Goal: Task Accomplishment & Management: Complete application form

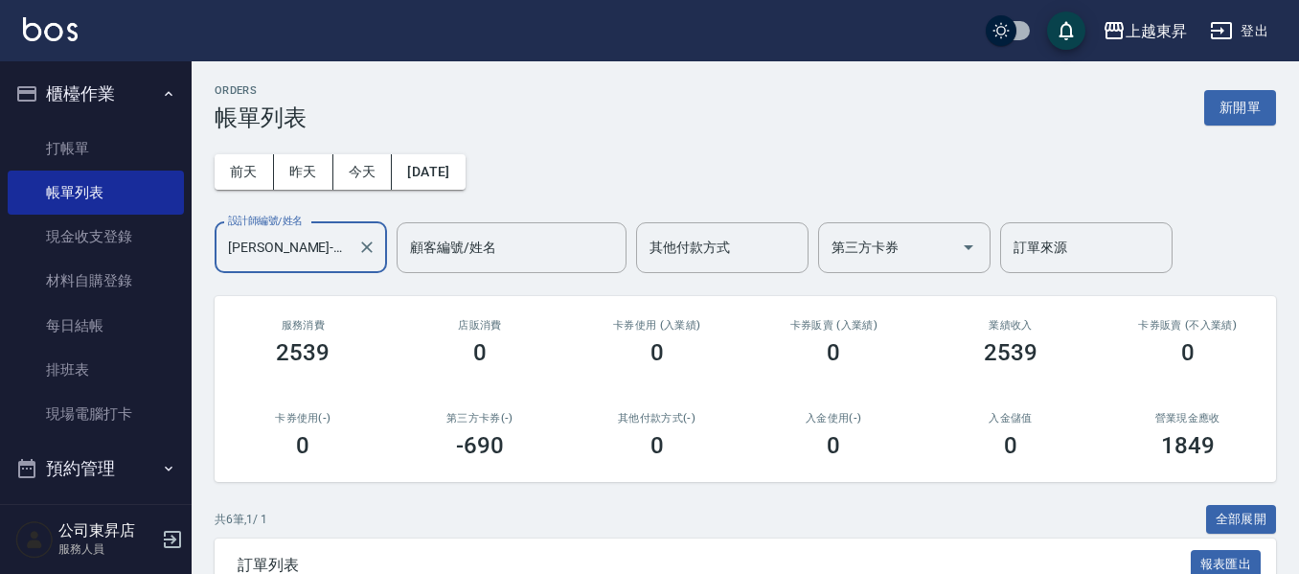
click at [1280, 315] on div "ORDERS 帳單列表 新開單 [DATE] [DATE] [DATE] [DATE] 設計師編號/姓名 [PERSON_NAME]-07 設計師編號/姓名 …" at bounding box center [746, 524] width 1108 height 926
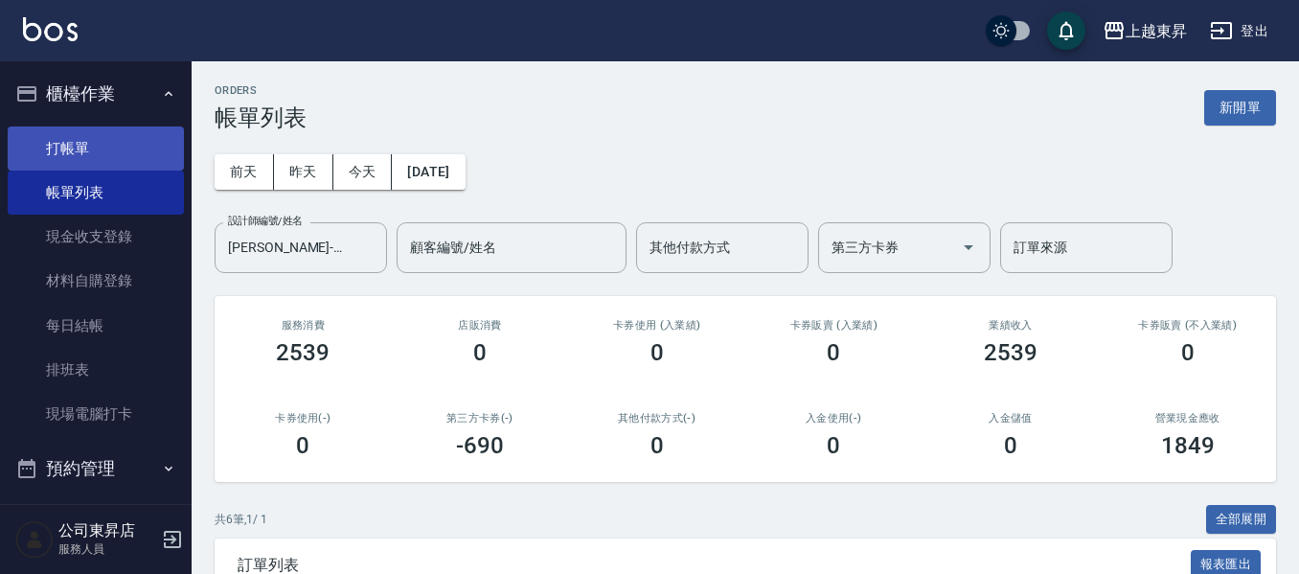
drag, startPoint x: 80, startPoint y: 142, endPoint x: 90, endPoint y: 143, distance: 9.6
click at [80, 142] on link "打帳單" at bounding box center [96, 148] width 176 height 44
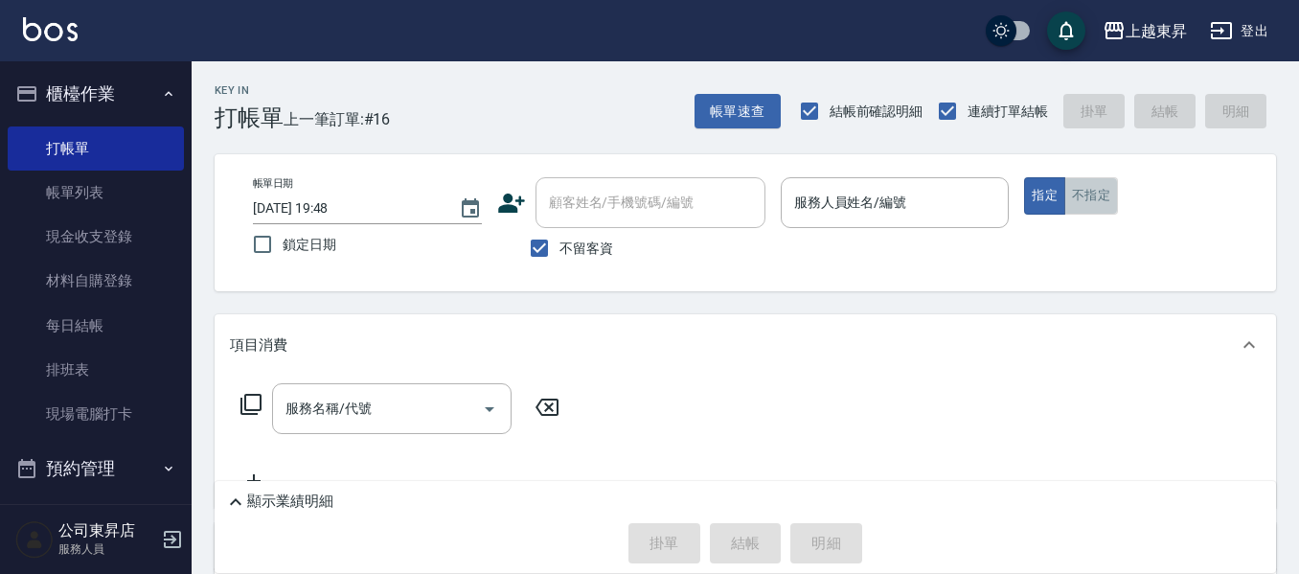
click at [1079, 200] on button "不指定" at bounding box center [1091, 195] width 54 height 37
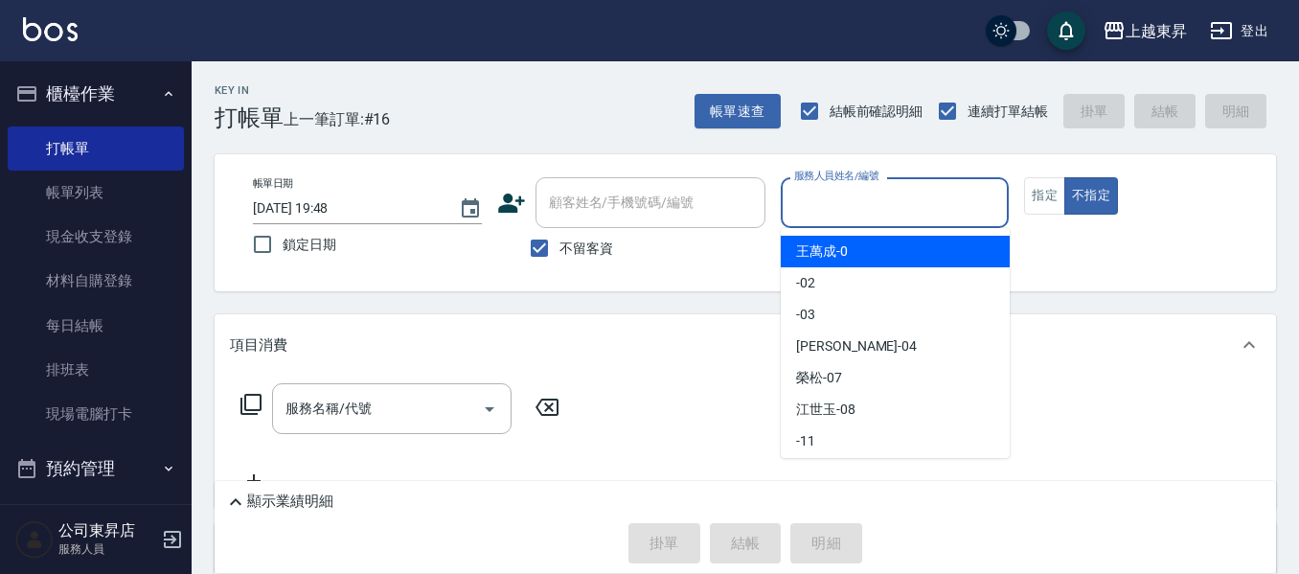
click at [833, 194] on input "服務人員姓名/編號" at bounding box center [895, 203] width 212 height 34
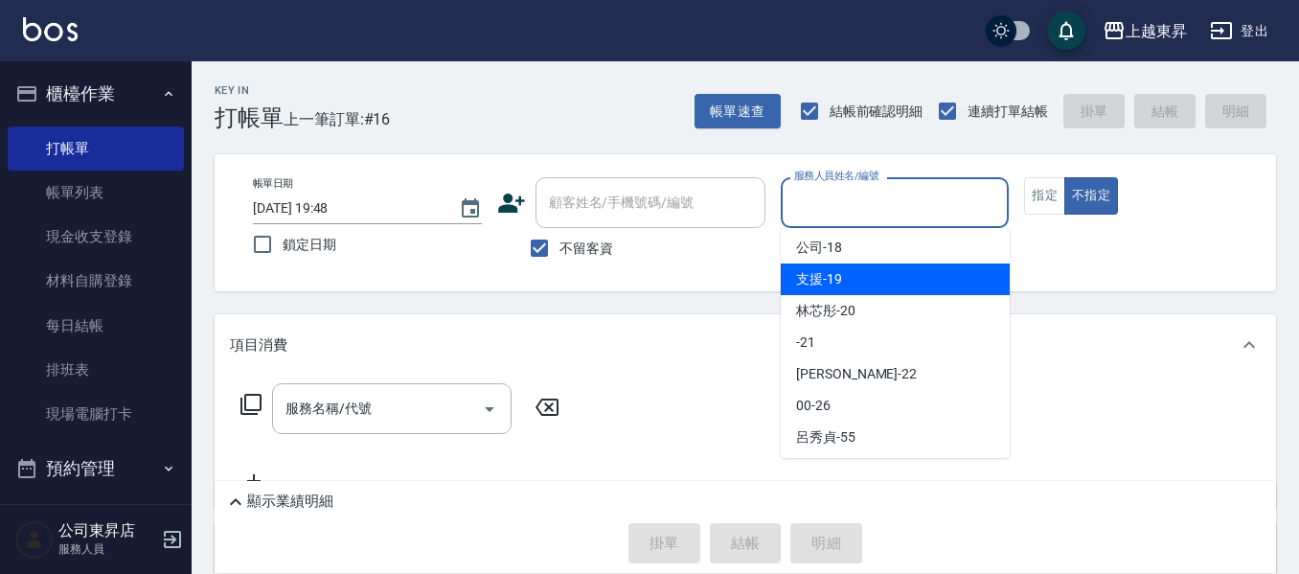
scroll to position [227, 0]
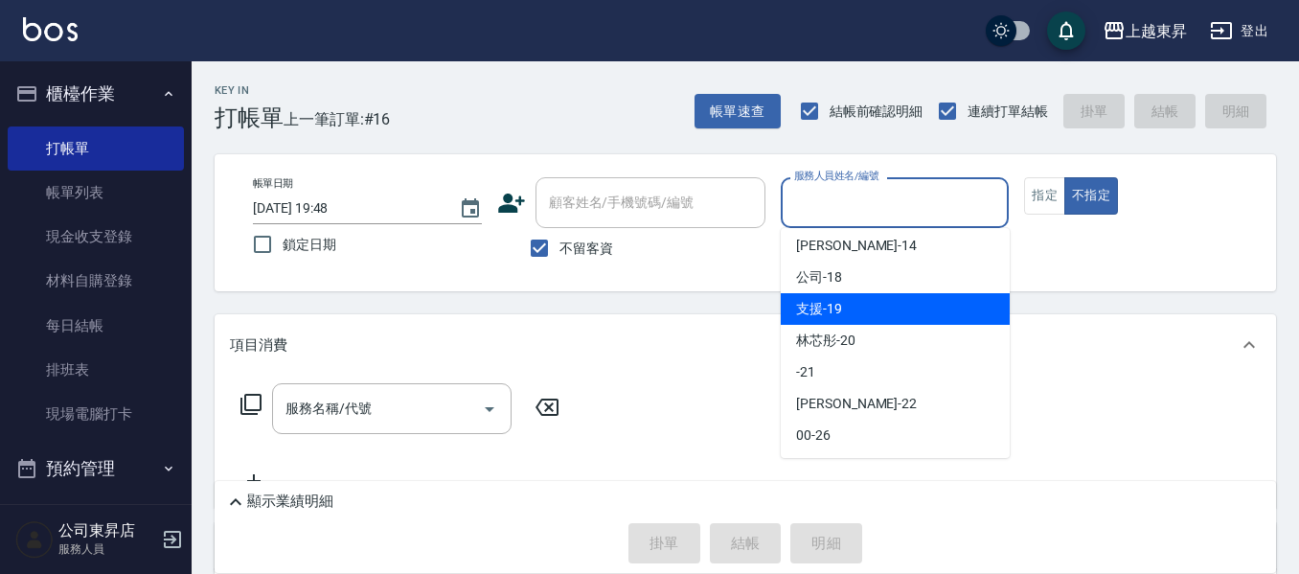
click at [927, 311] on div "支援 -19" at bounding box center [895, 309] width 229 height 32
type input "支援-19"
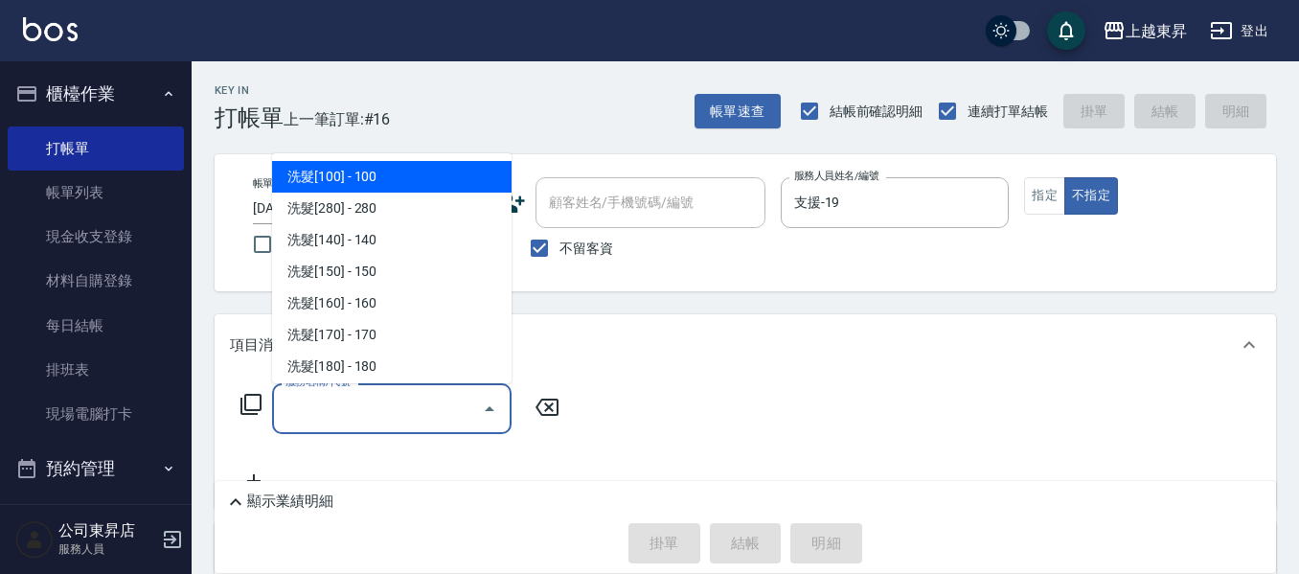
drag, startPoint x: 291, startPoint y: 423, endPoint x: 324, endPoint y: 400, distance: 40.4
click at [303, 416] on input "服務名稱/代號" at bounding box center [378, 409] width 194 height 34
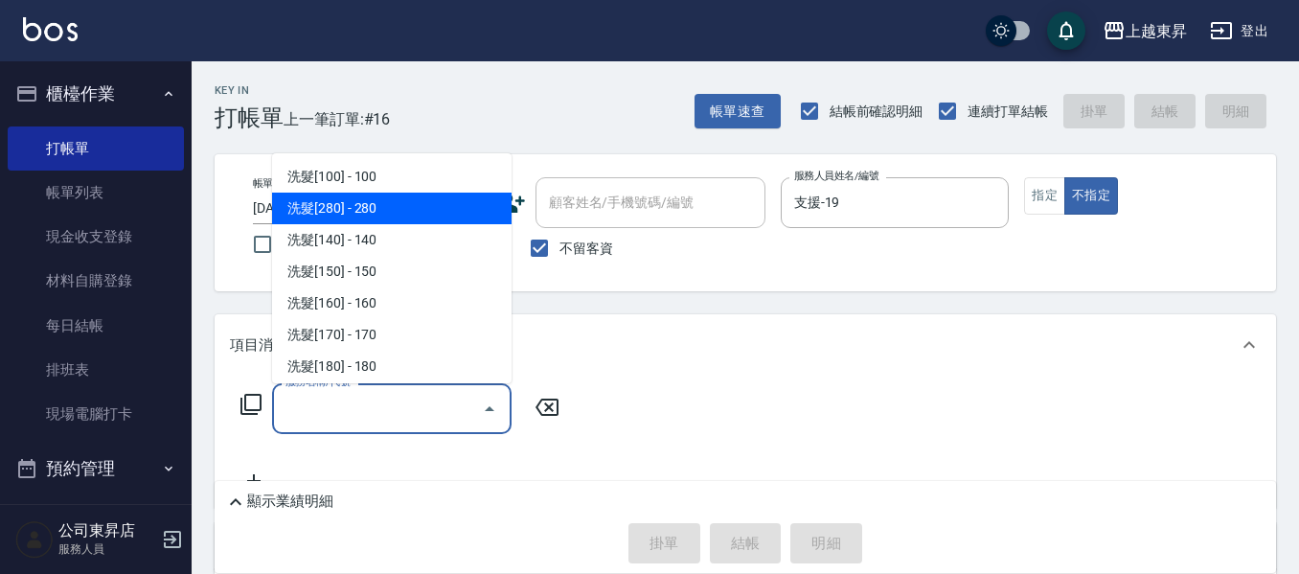
click at [396, 212] on span "洗髮[280] - 280" at bounding box center [392, 209] width 240 height 32
type input "洗髮[280](202)"
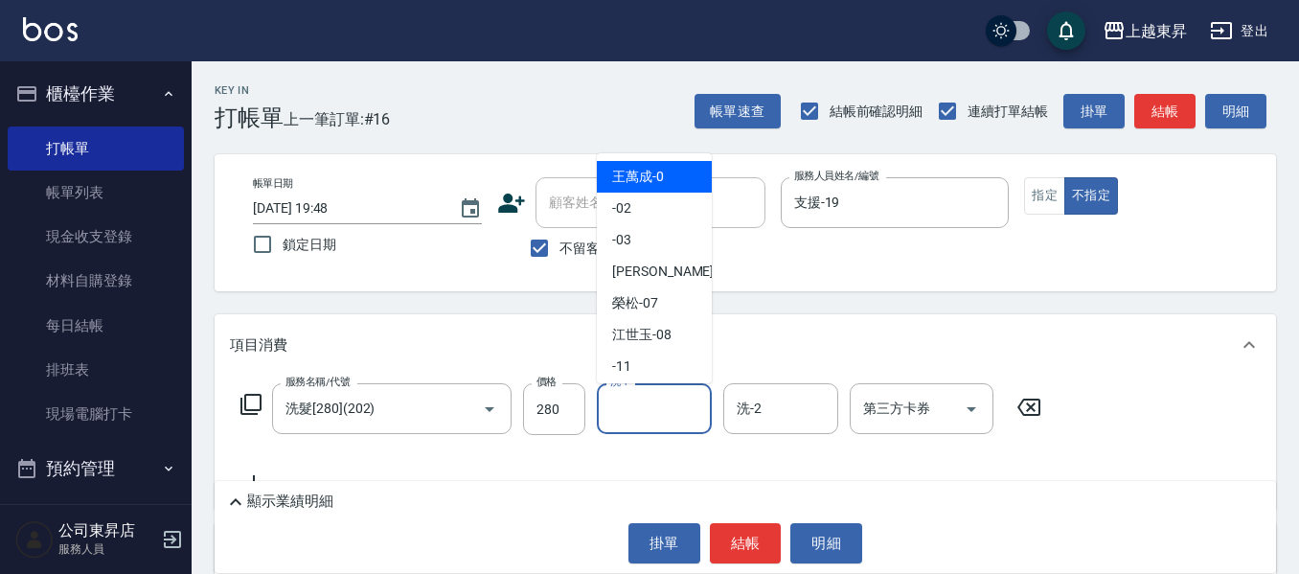
click at [639, 418] on input "洗-1" at bounding box center [655, 409] width 98 height 34
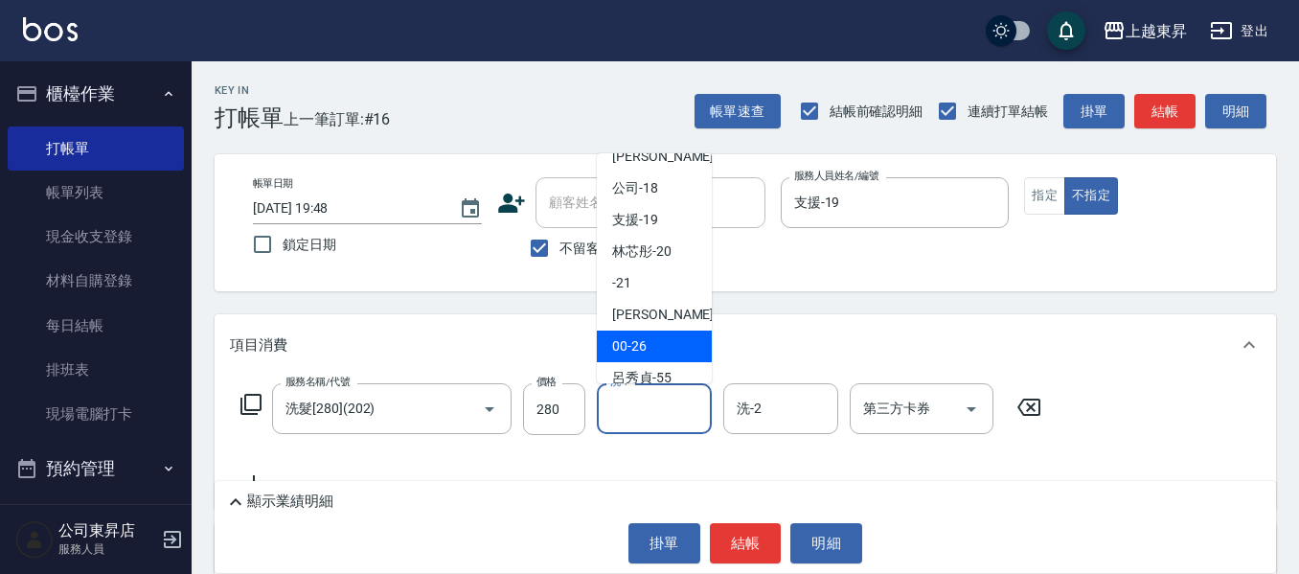
scroll to position [287, 0]
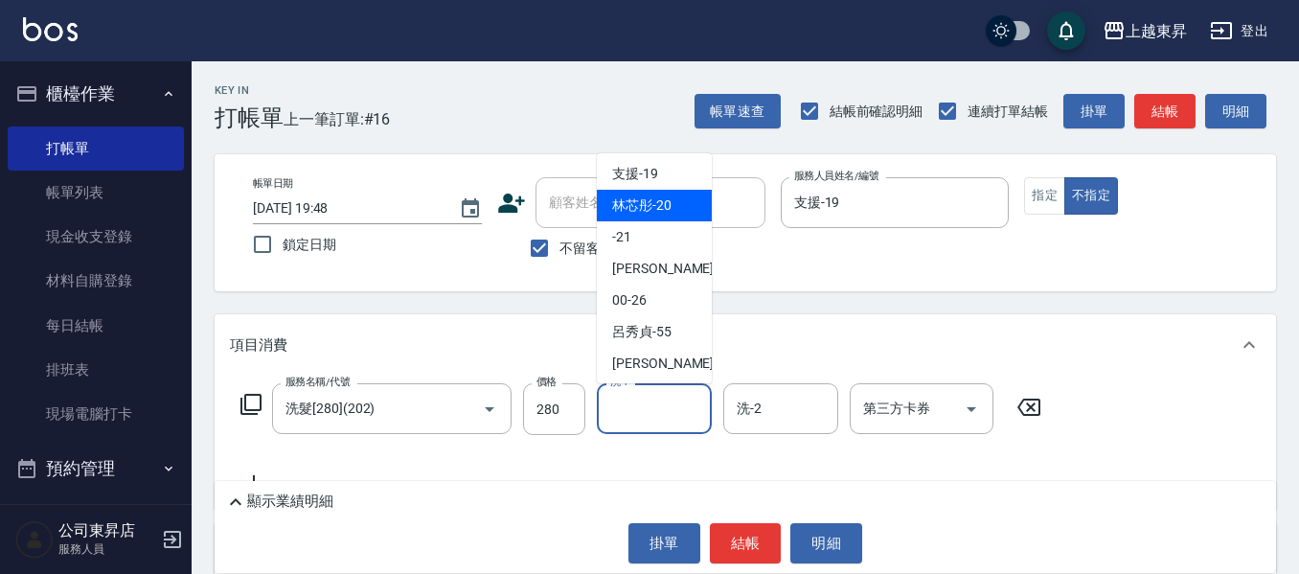
click at [674, 210] on div "林芯彤 -20" at bounding box center [654, 206] width 115 height 32
type input "林芯彤-20"
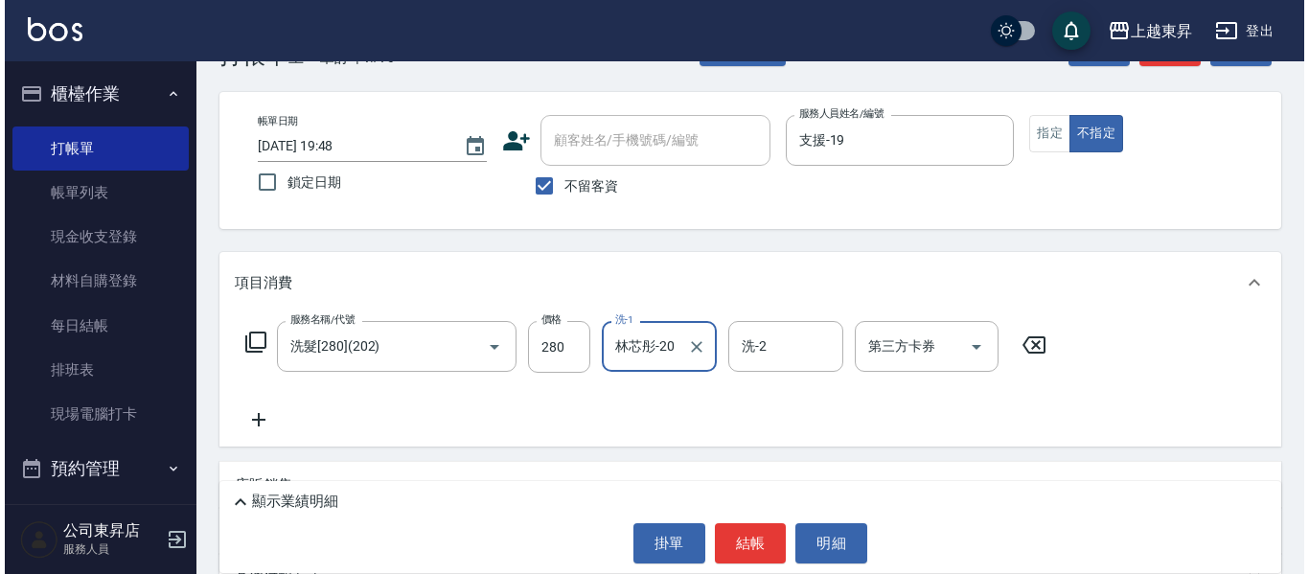
scroll to position [96, 0]
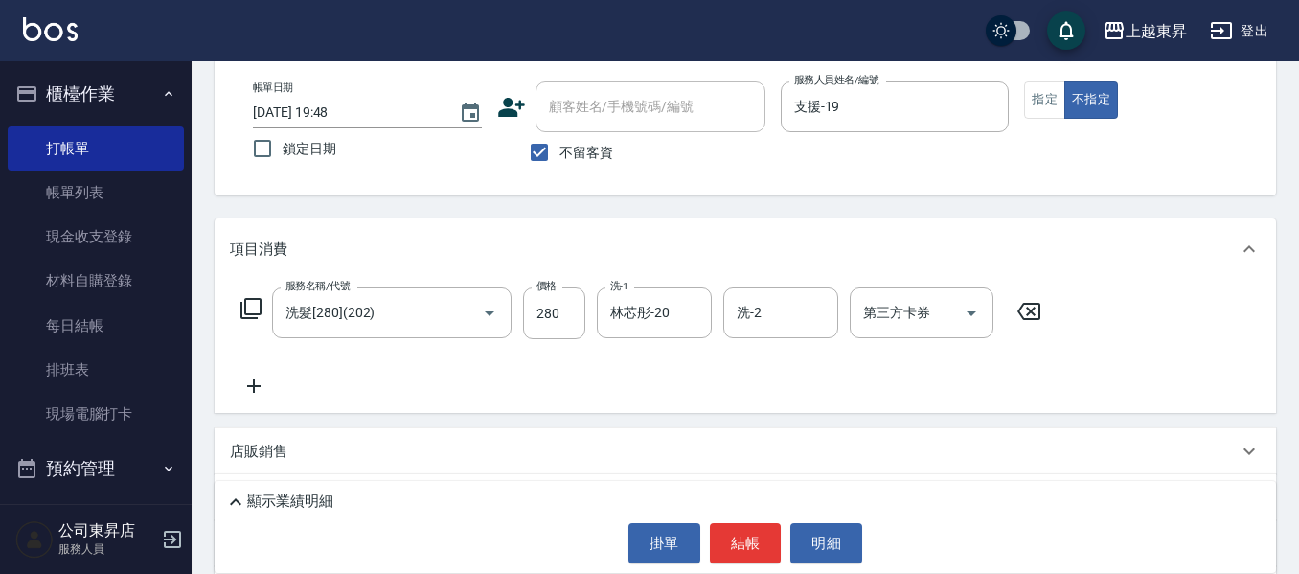
click at [254, 380] on icon at bounding box center [253, 385] width 13 height 13
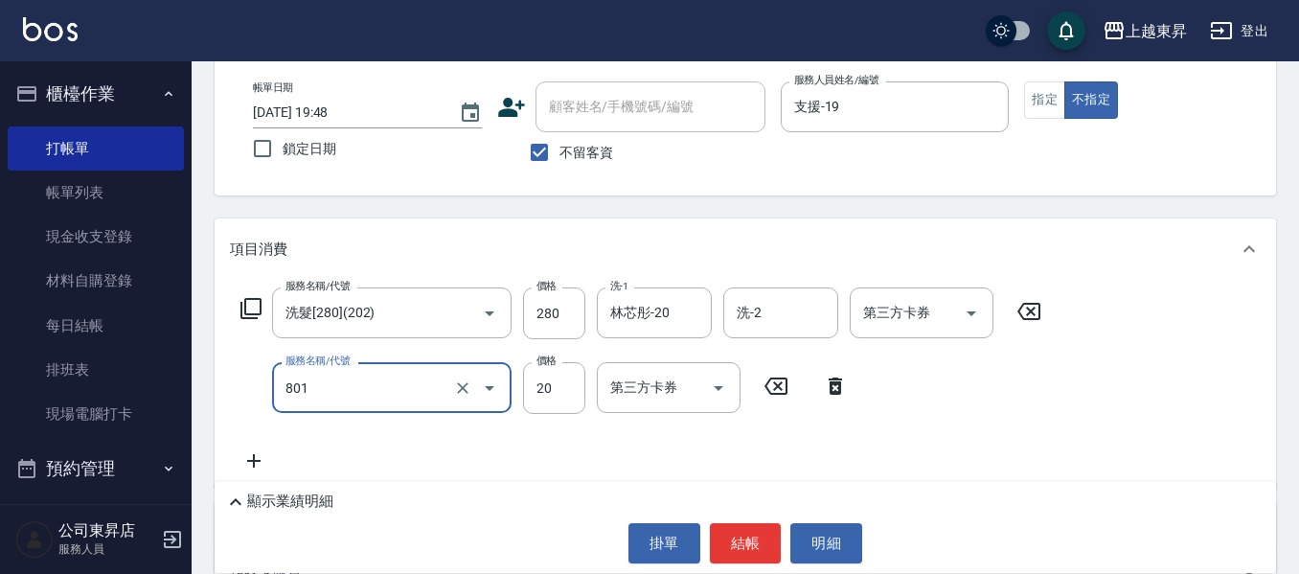
type input "潤絲(801)"
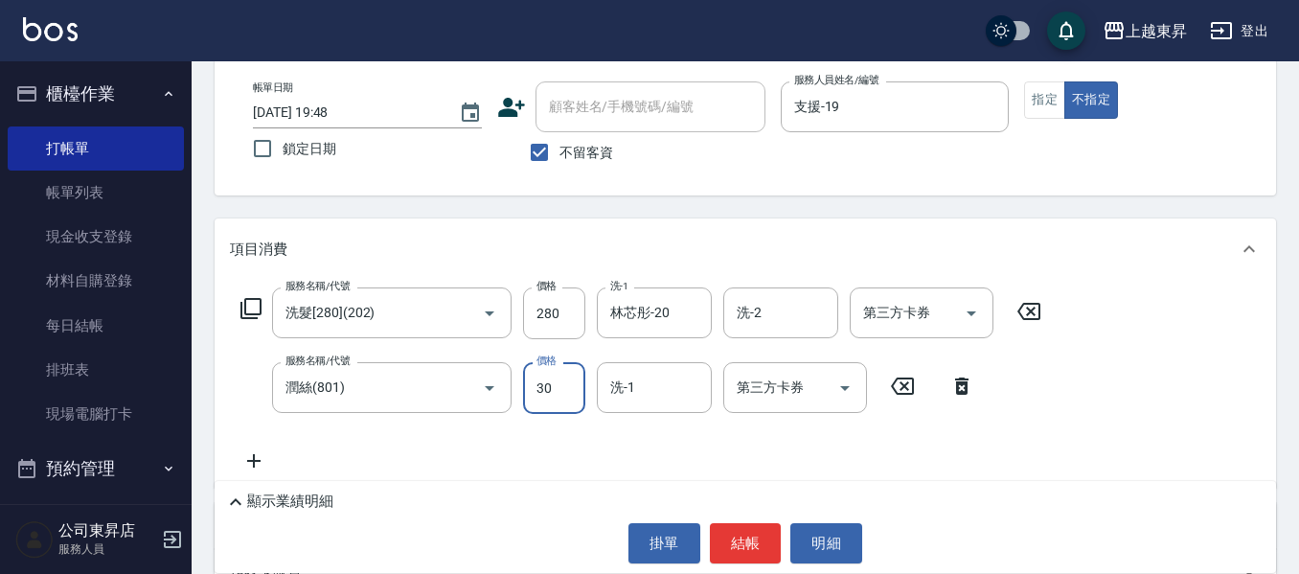
type input "30"
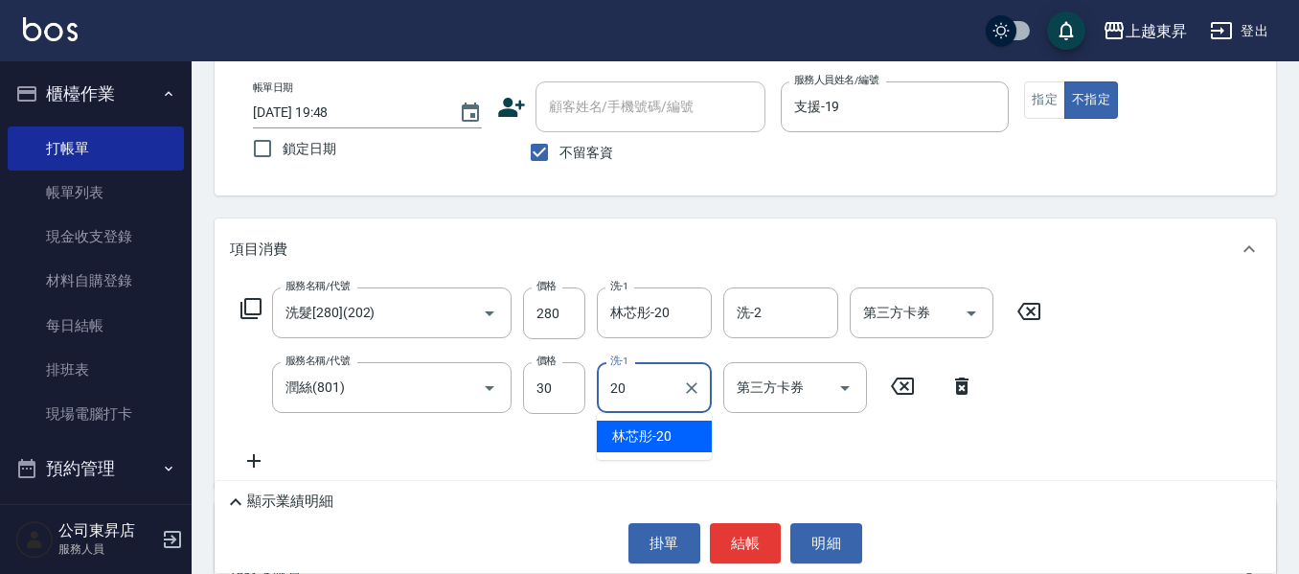
type input "林芯彤-20"
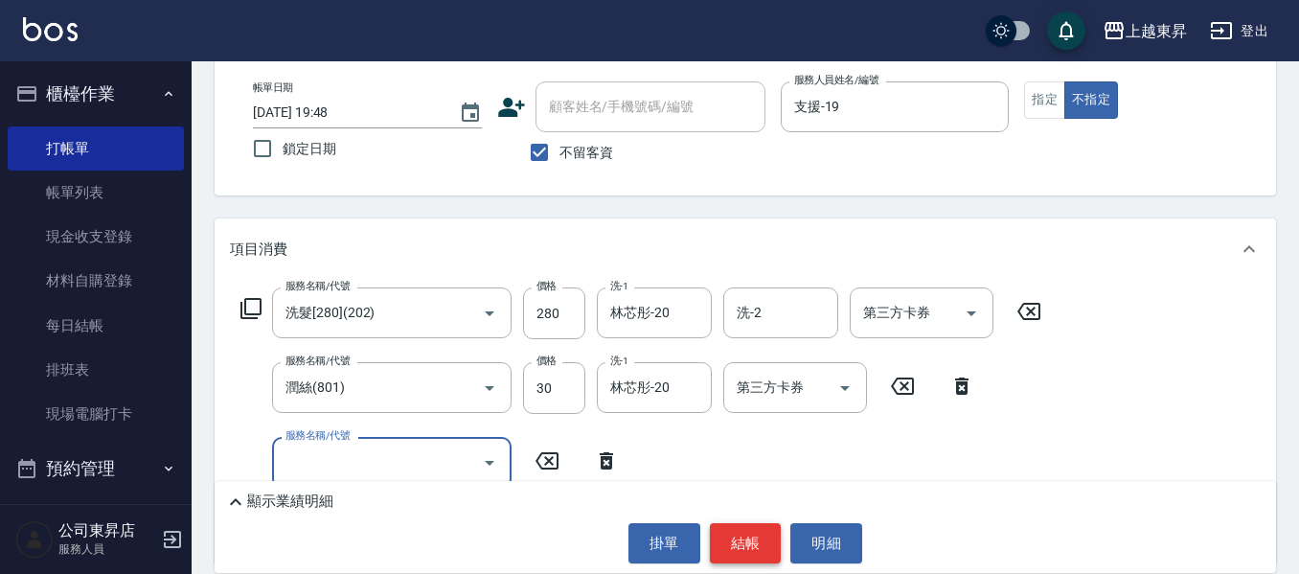
click at [757, 548] on button "結帳" at bounding box center [746, 543] width 72 height 40
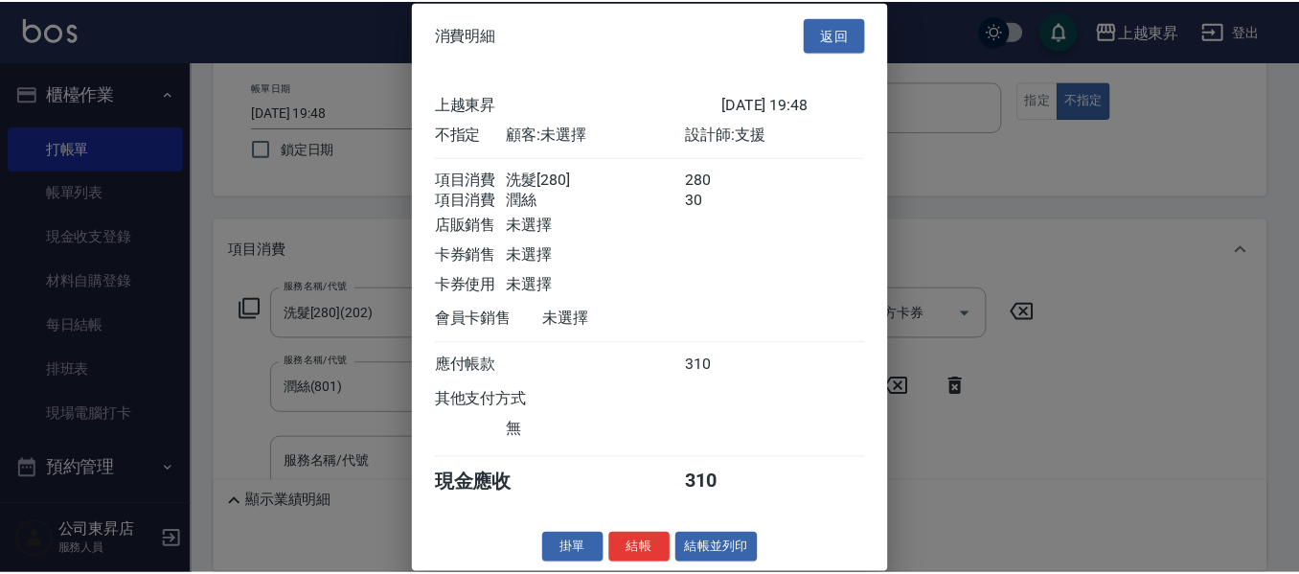
scroll to position [31, 0]
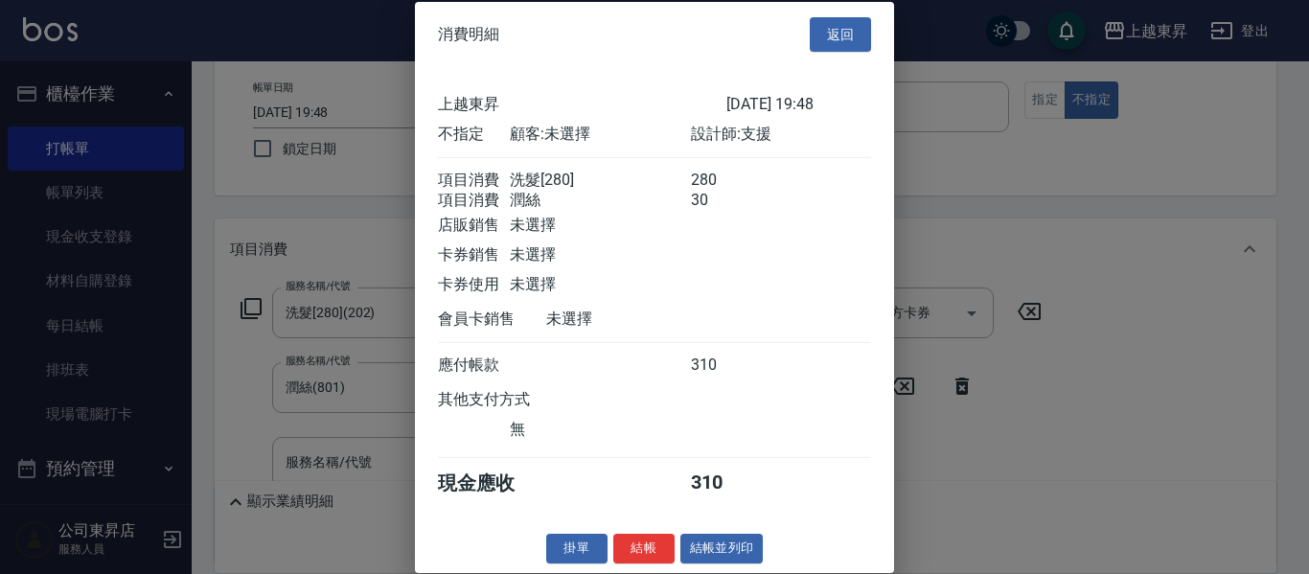
click at [728, 534] on div "消費明細 返回 上越東昇 [DATE] 19:48 不指定 顧客: 未選擇 設計師: 支援 項目消費 洗髮[280] 280 項目消費 潤絲 30 店販銷售 …" at bounding box center [654, 286] width 479 height 571
click at [723, 542] on button "結帳並列印" at bounding box center [721, 549] width 83 height 30
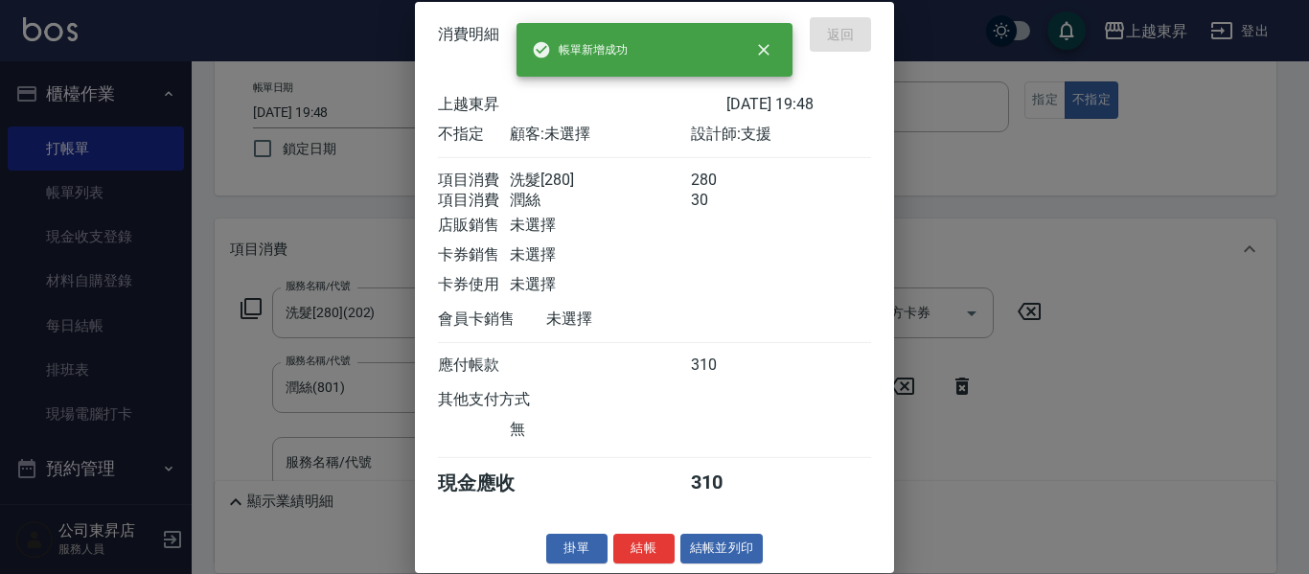
type input "[DATE] 19:49"
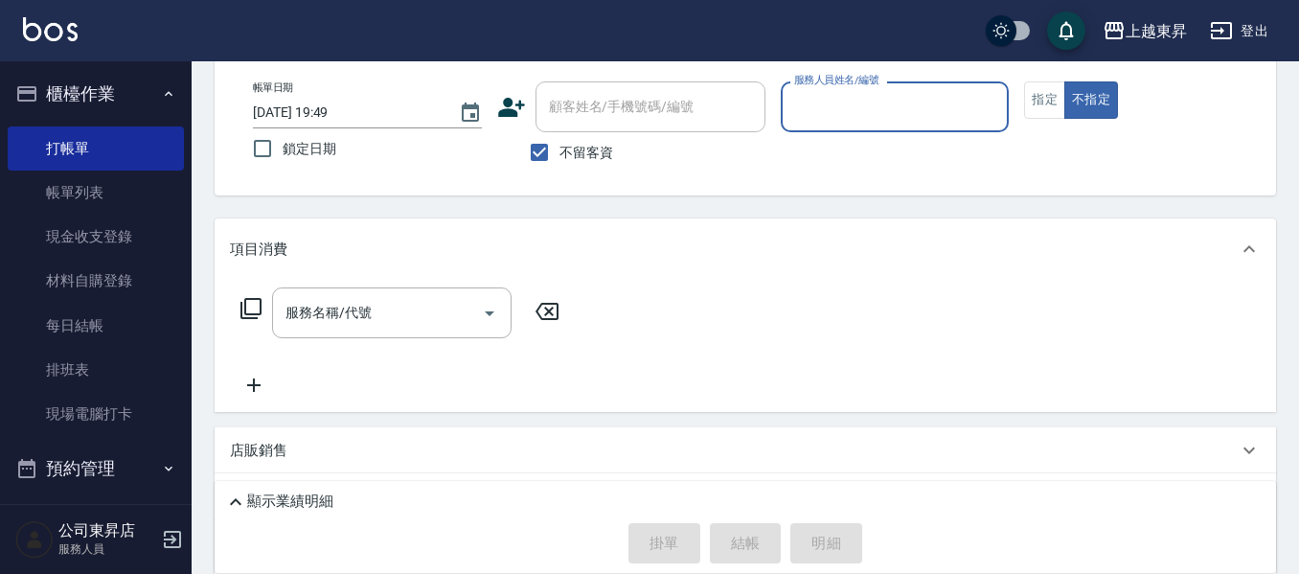
drag, startPoint x: 551, startPoint y: 156, endPoint x: 560, endPoint y: 145, distance: 15.0
click at [551, 156] on input "不留客資" at bounding box center [539, 152] width 40 height 40
checkbox input "false"
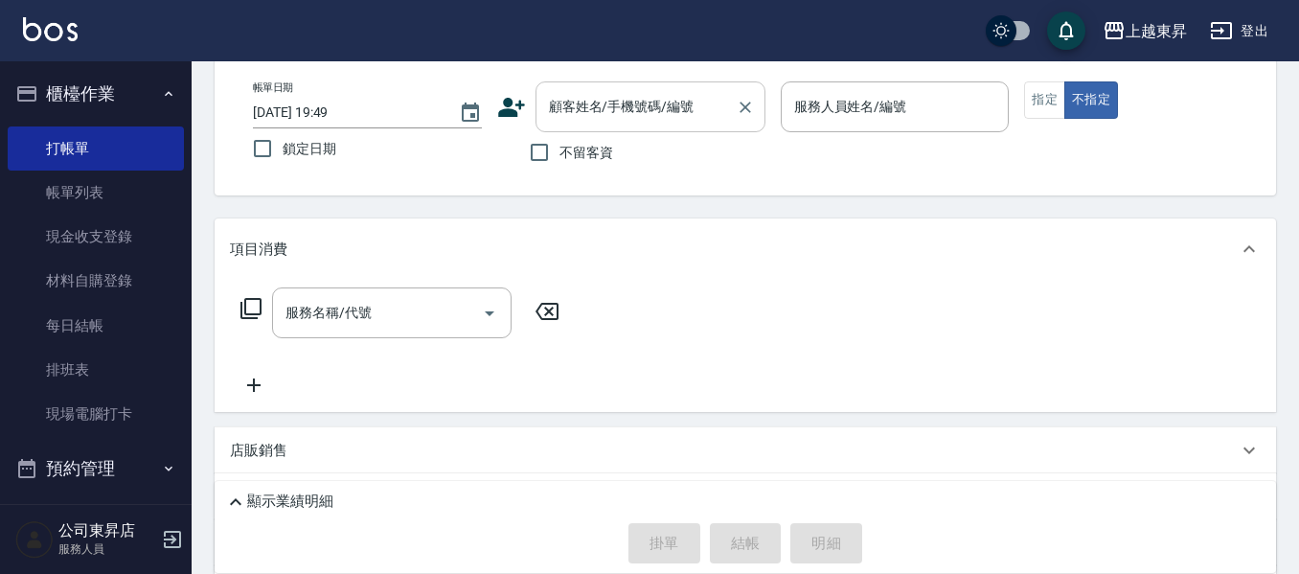
click at [572, 127] on div "顧客姓名/手機號碼/編號" at bounding box center [651, 106] width 230 height 51
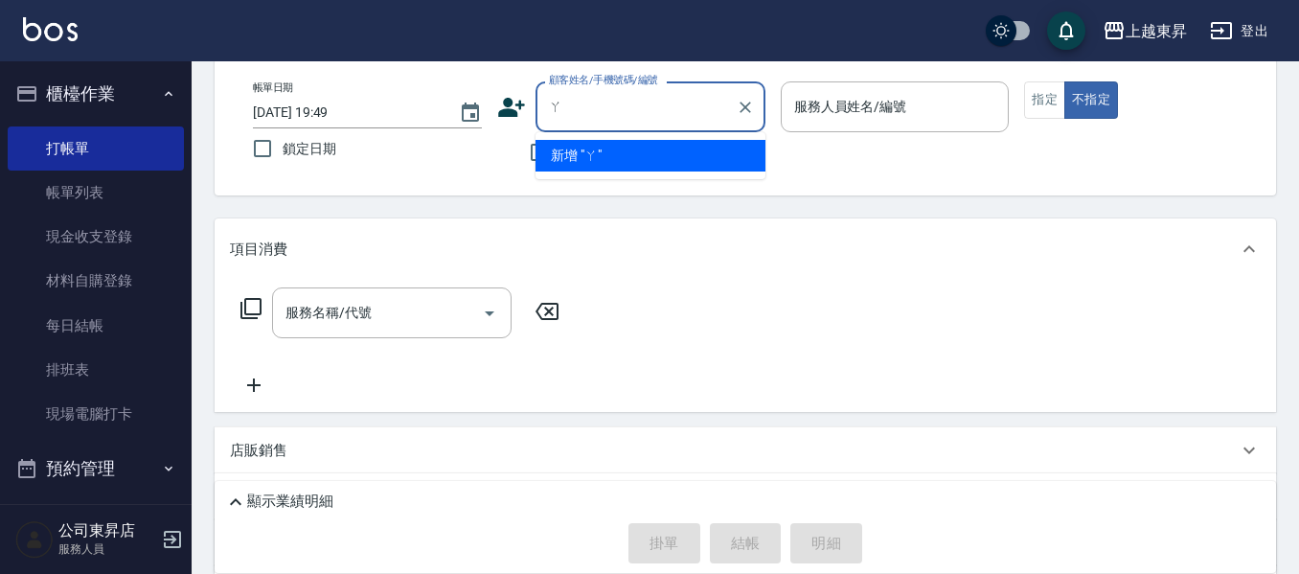
type input "阿"
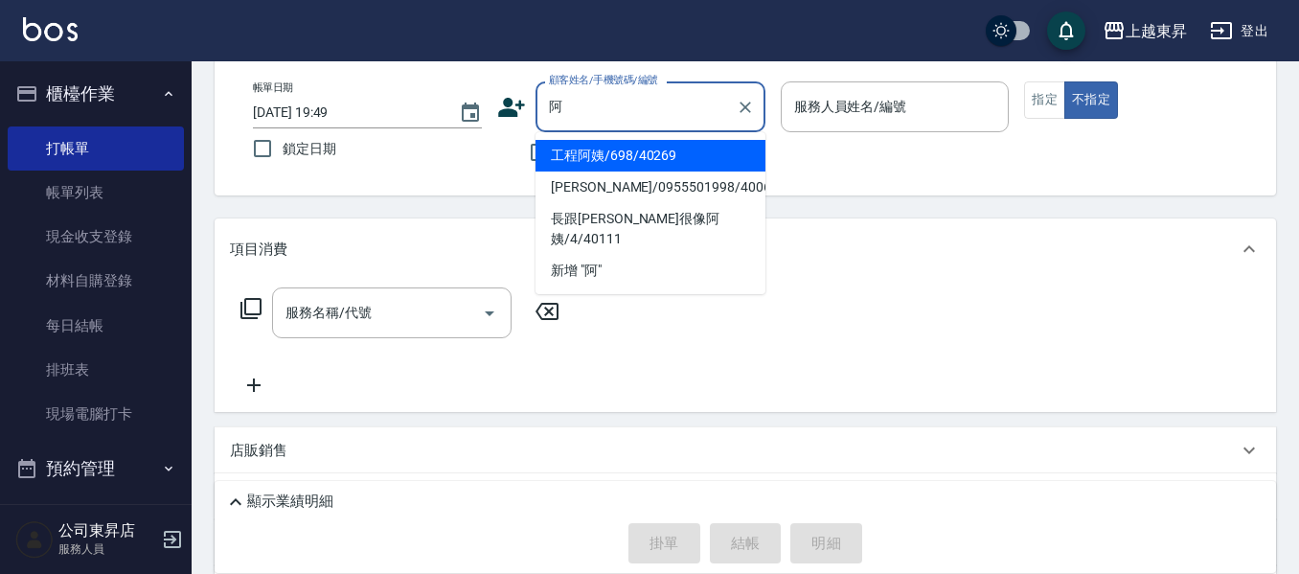
scroll to position [0, 0]
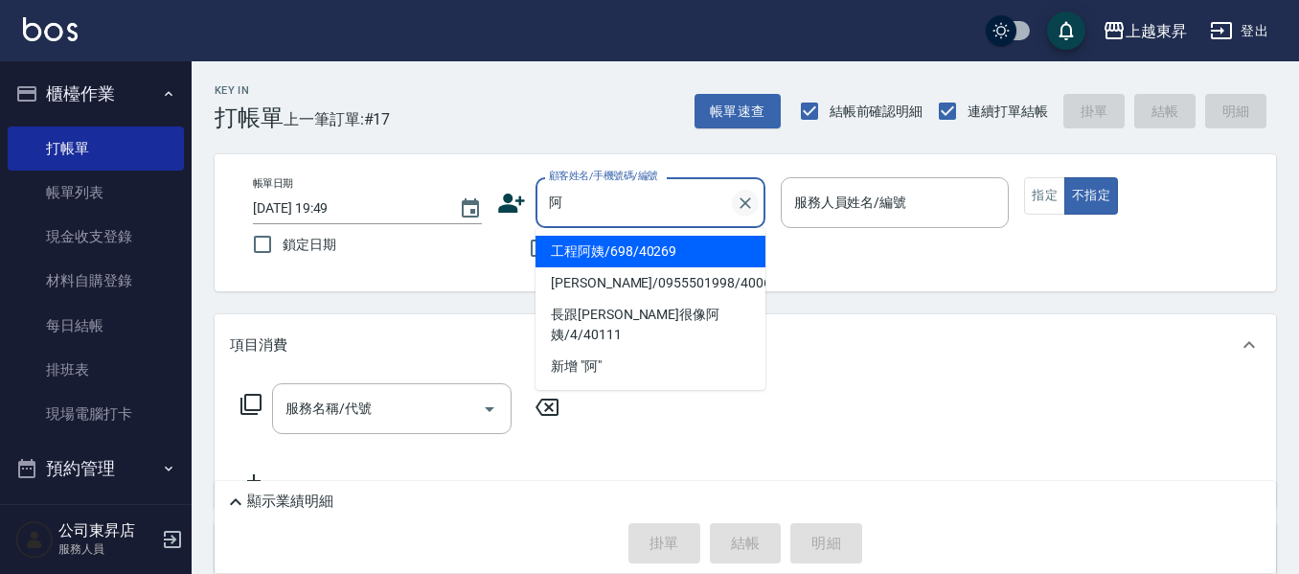
click at [744, 194] on icon "Clear" at bounding box center [745, 203] width 19 height 19
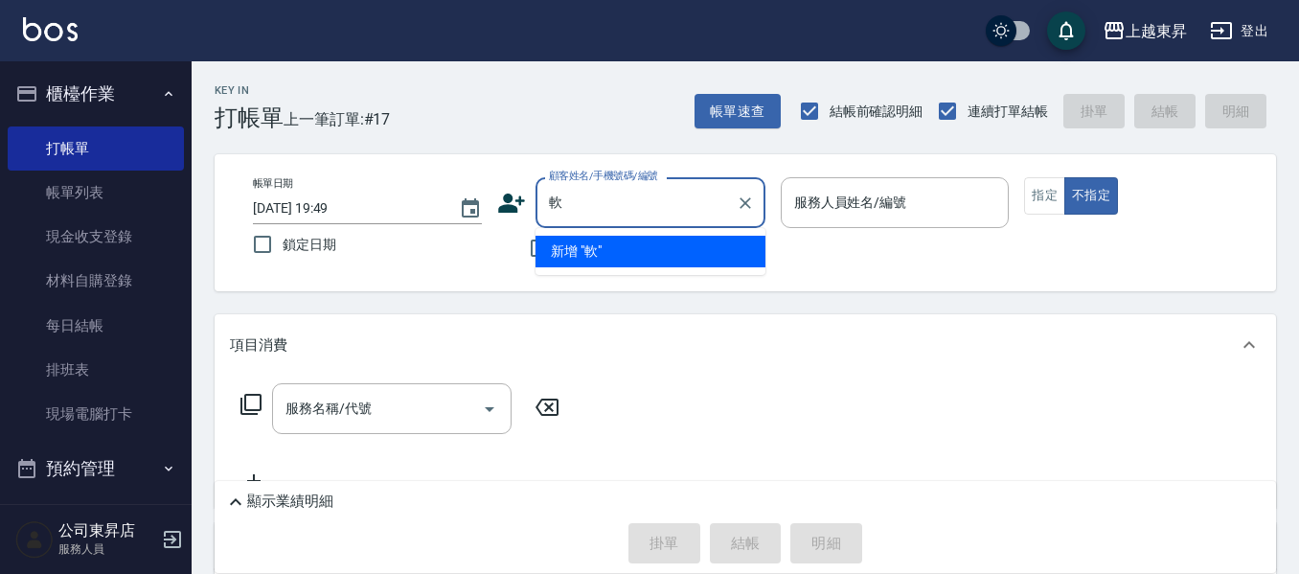
type input "阮"
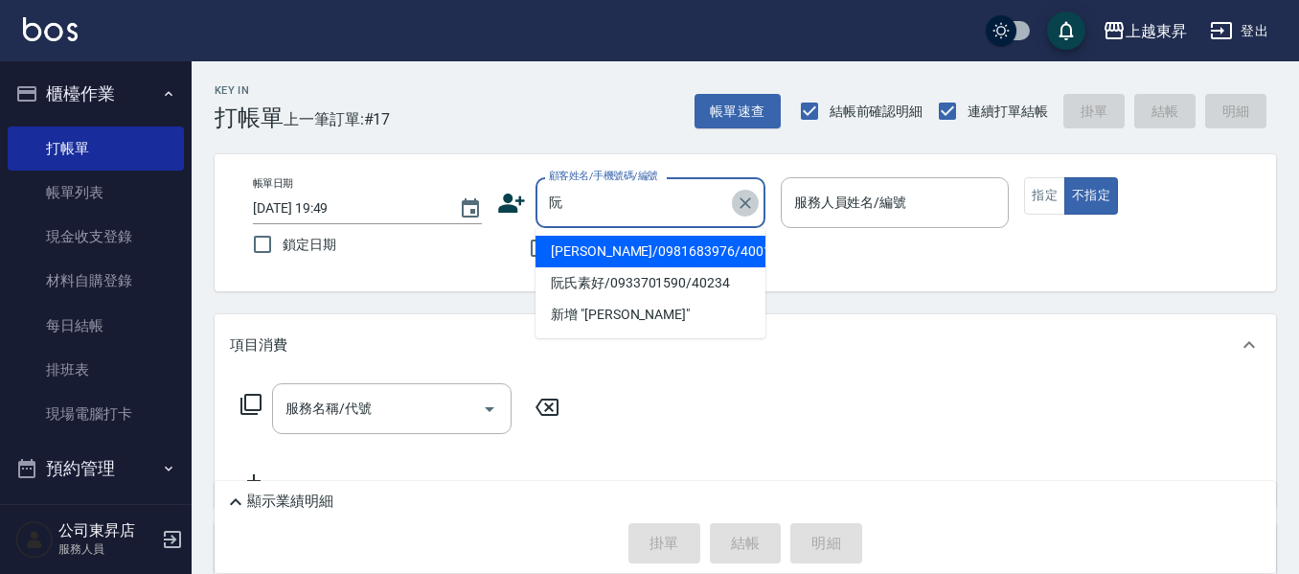
click at [736, 195] on icon "Clear" at bounding box center [745, 203] width 19 height 19
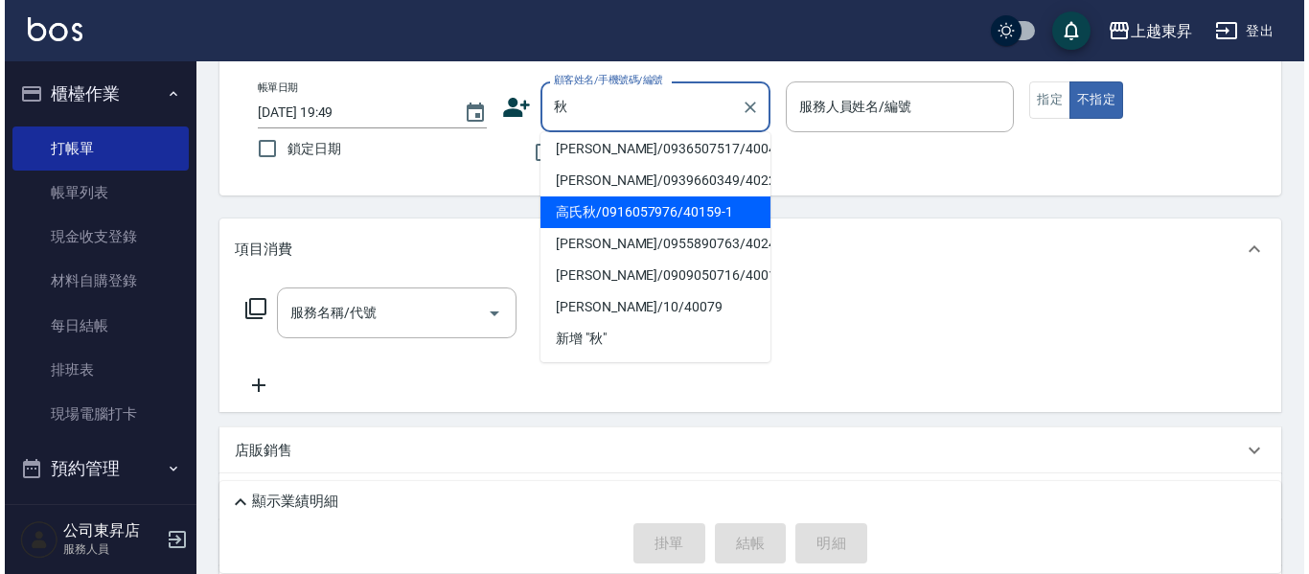
scroll to position [8, 0]
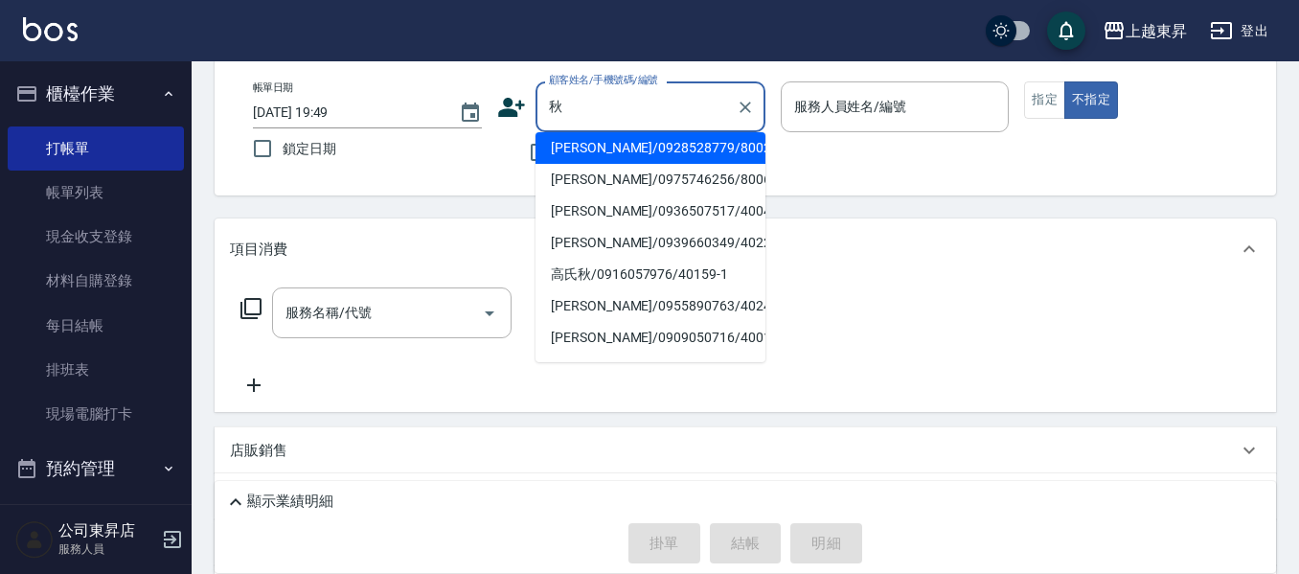
click at [669, 215] on li "[PERSON_NAME]/0936507517/40040" at bounding box center [651, 211] width 230 height 32
type input "[PERSON_NAME]/0936507517/40040"
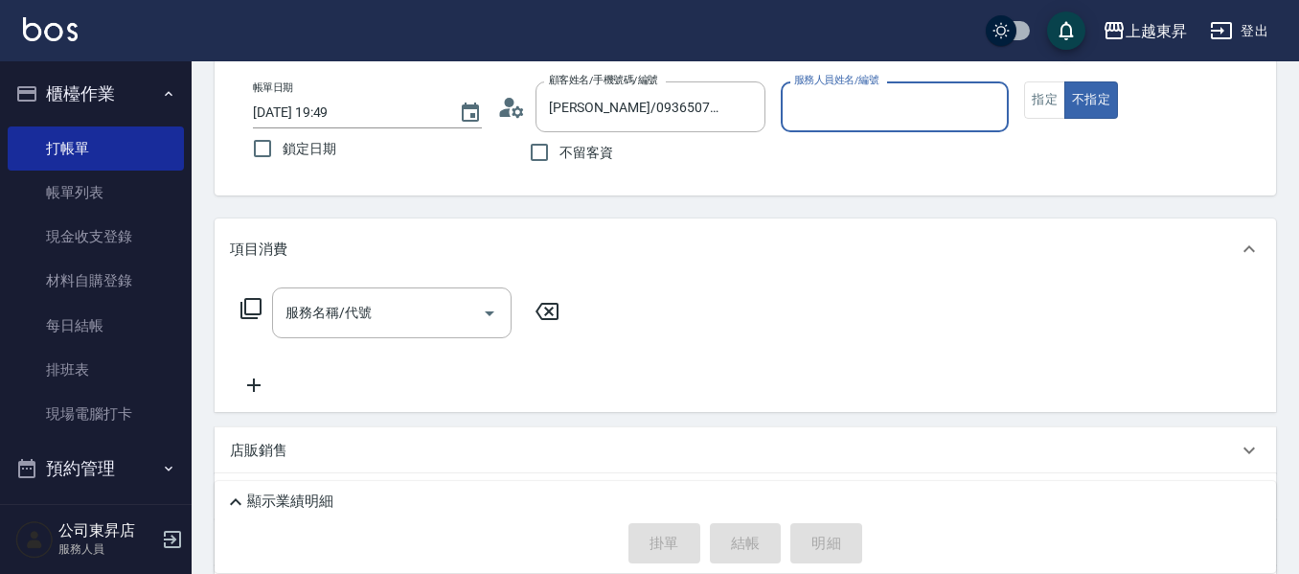
type input "[PERSON_NAME]04"
click at [738, 114] on icon "Clear" at bounding box center [745, 107] width 19 height 19
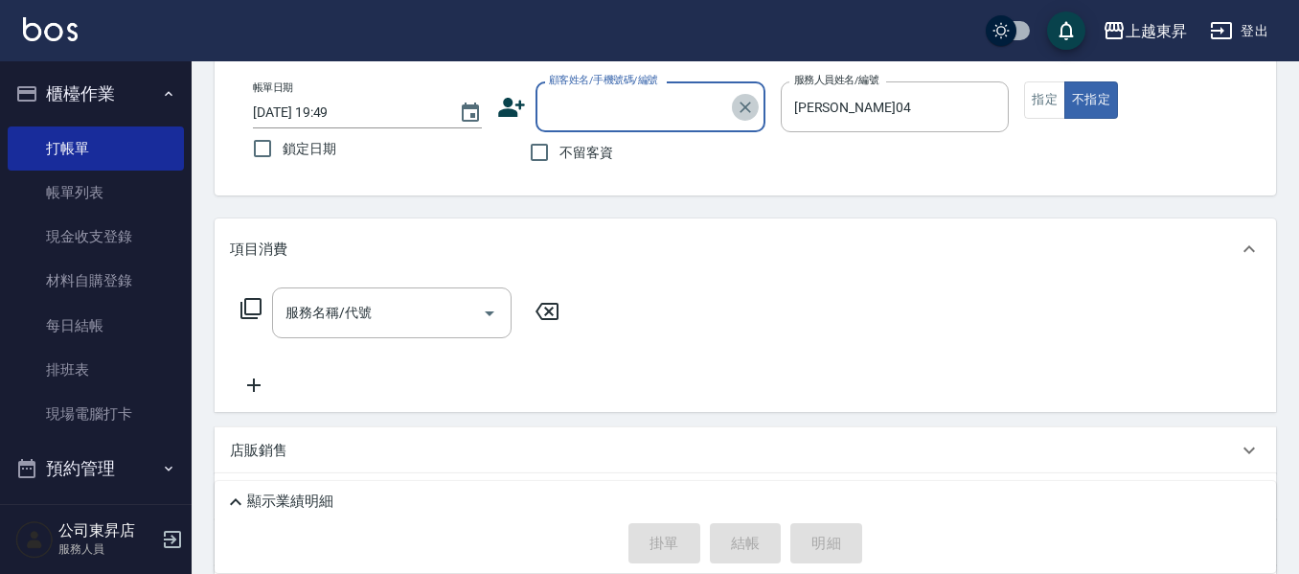
click at [752, 104] on icon "Clear" at bounding box center [745, 107] width 19 height 19
click at [984, 117] on button "Clear" at bounding box center [988, 107] width 27 height 27
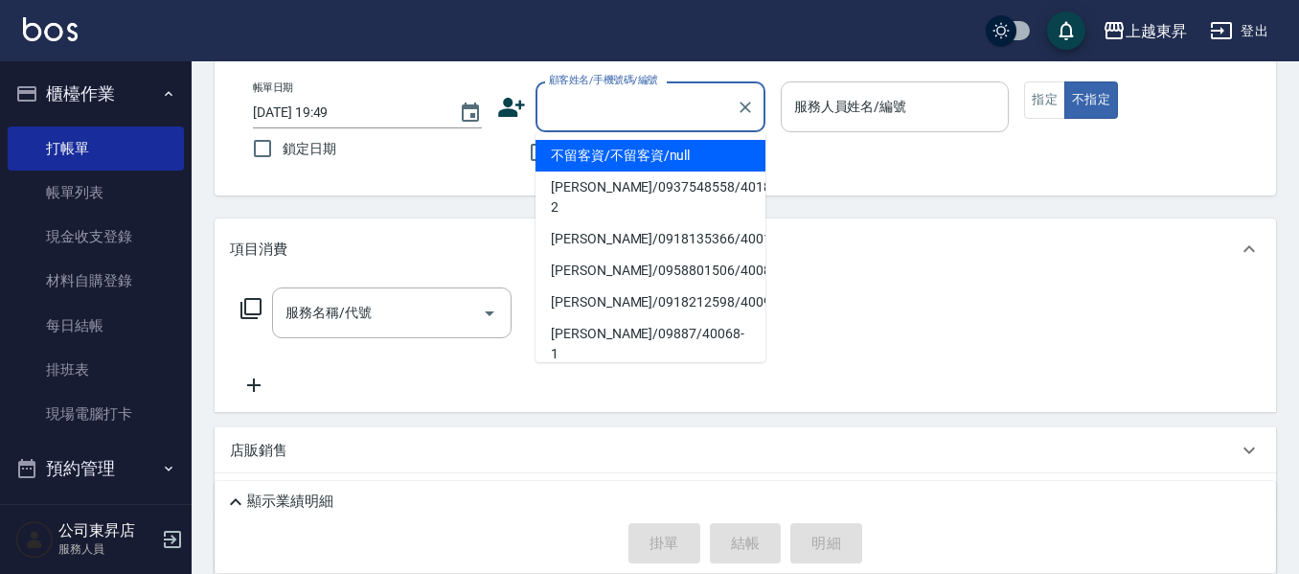
click at [699, 115] on input "顧客姓名/手機號碼/編號" at bounding box center [636, 107] width 184 height 34
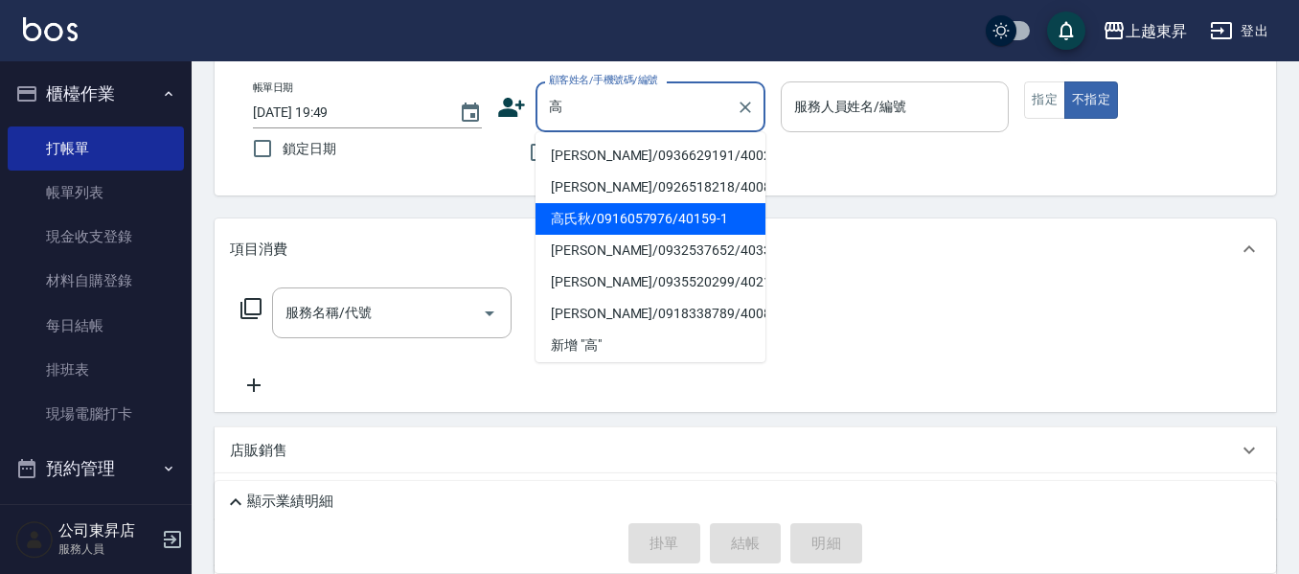
click at [571, 214] on li "高氏秋/0916057976/40159-1" at bounding box center [651, 219] width 230 height 32
type input "高氏秋/0916057976/40159-1"
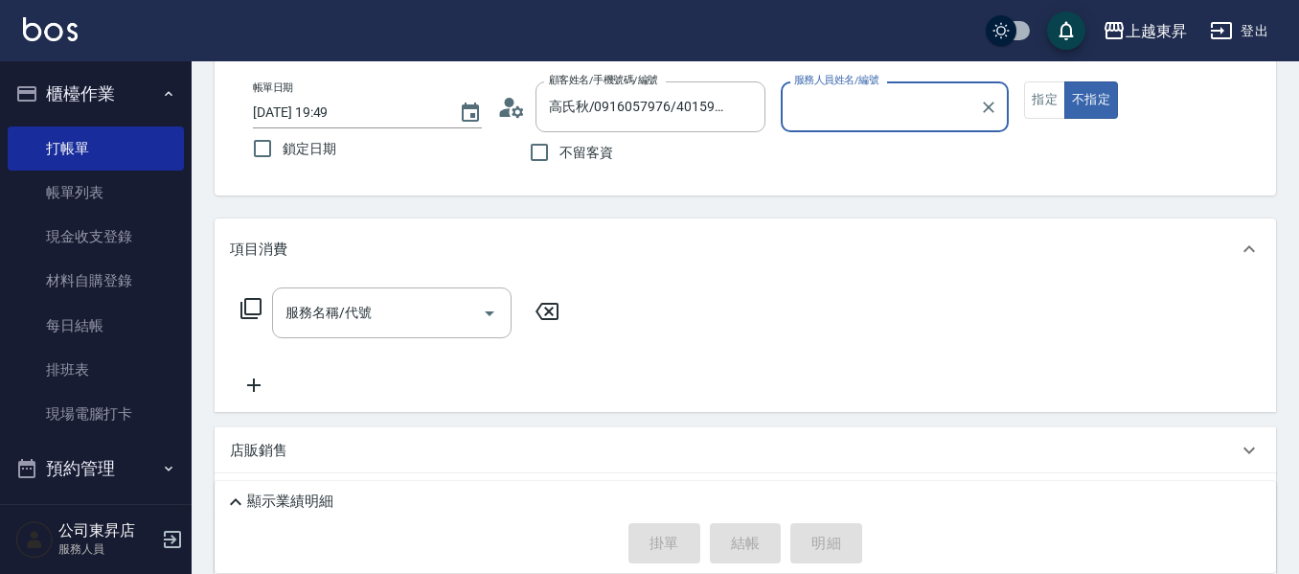
type input "[PERSON_NAME]04"
drag, startPoint x: 982, startPoint y: 127, endPoint x: 995, endPoint y: 104, distance: 26.6
click at [995, 104] on div at bounding box center [987, 106] width 25 height 51
click at [995, 104] on icon "Clear" at bounding box center [988, 107] width 19 height 19
type input "支援-19"
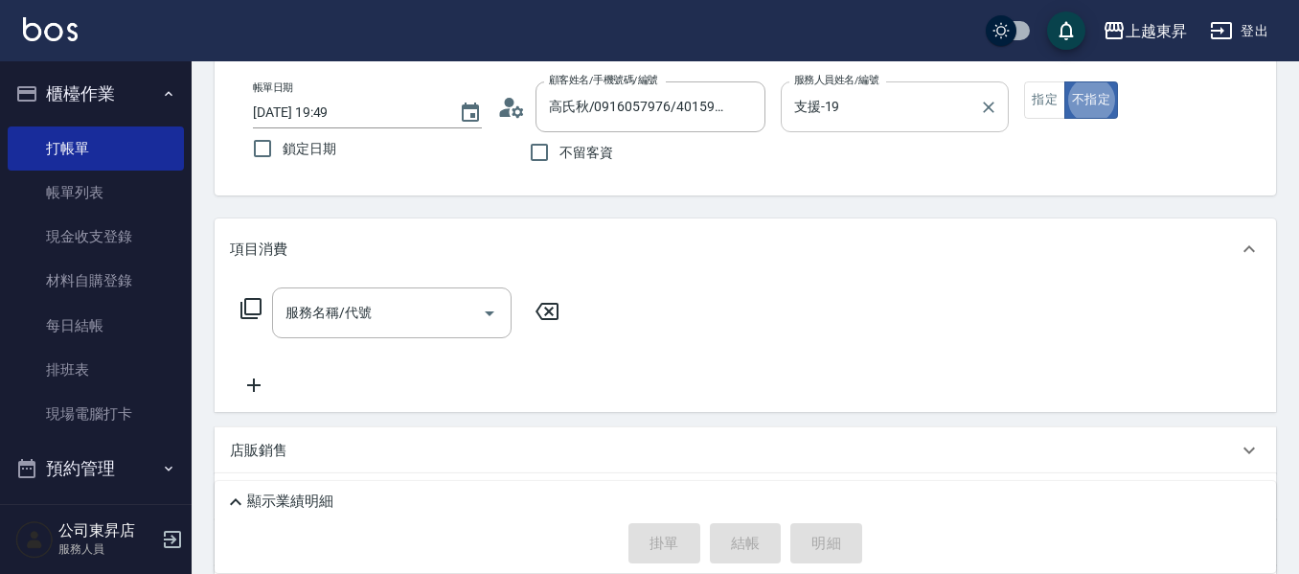
type button "false"
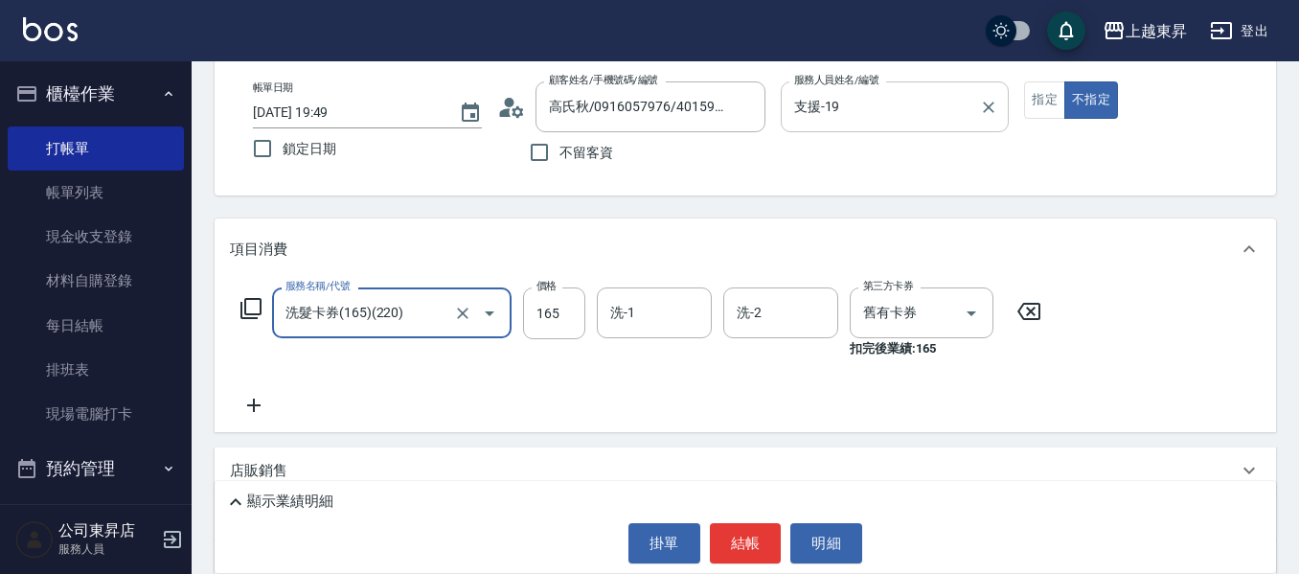
type input "洗髮卡券(165)(220)"
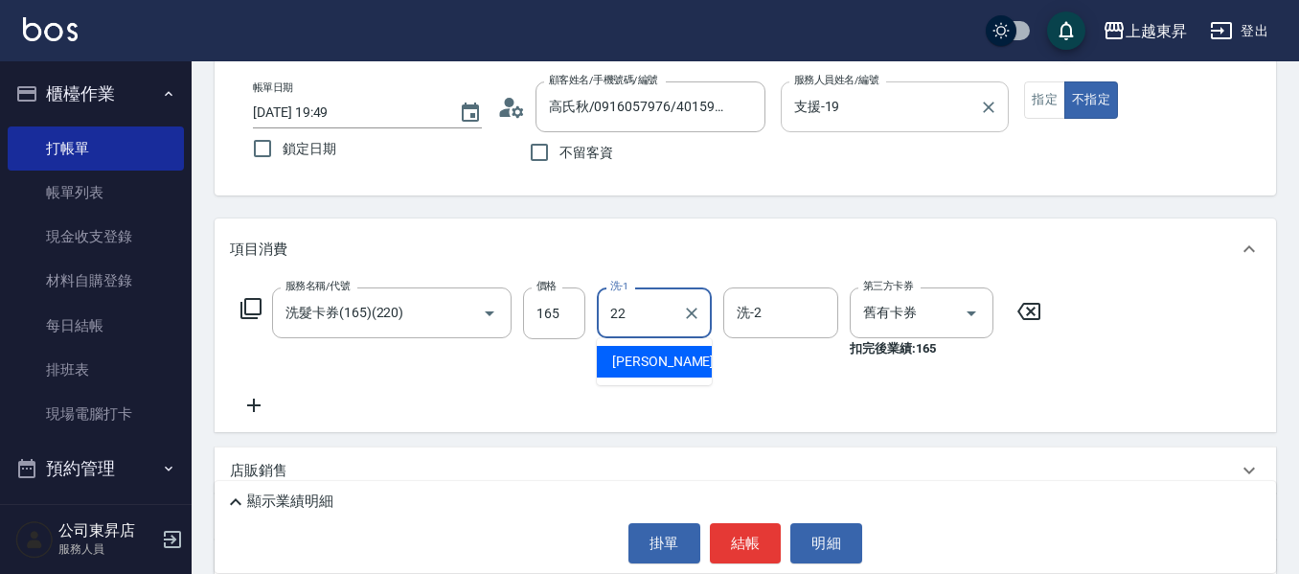
type input "[PERSON_NAME]-22"
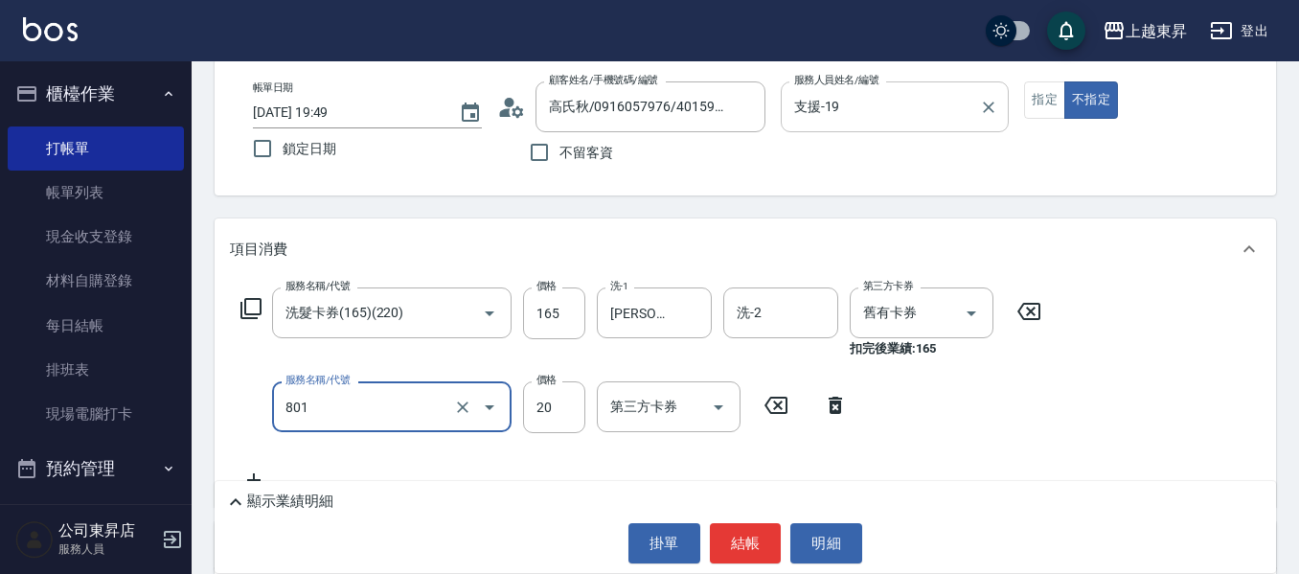
type input "潤絲(801)"
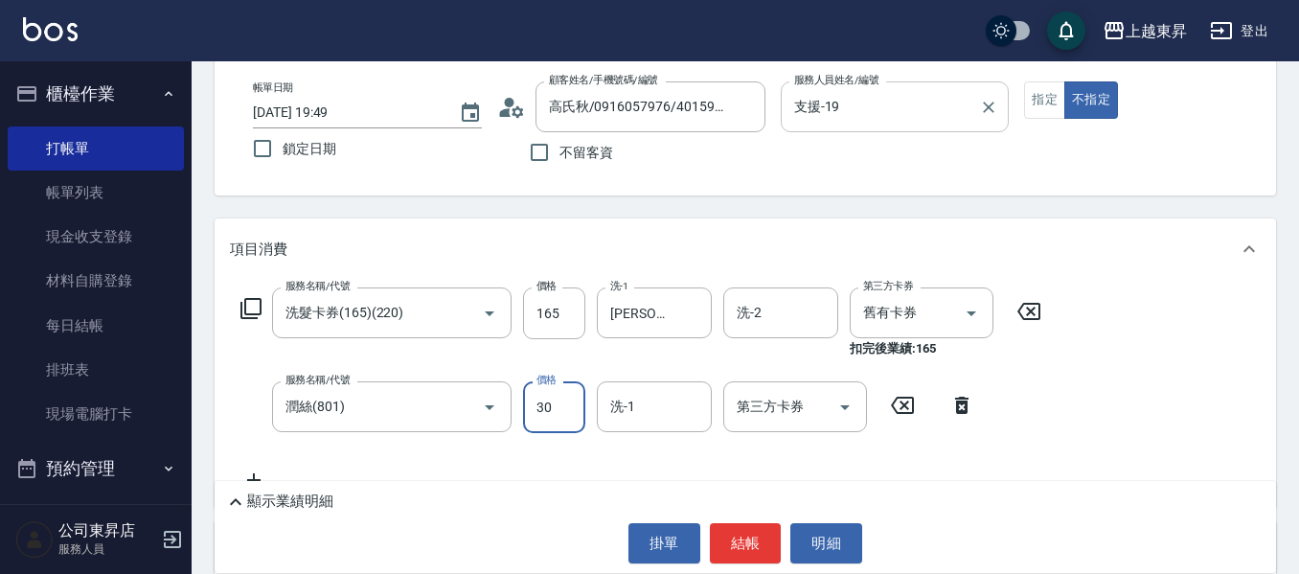
type input "30"
type input "[PERSON_NAME]-22"
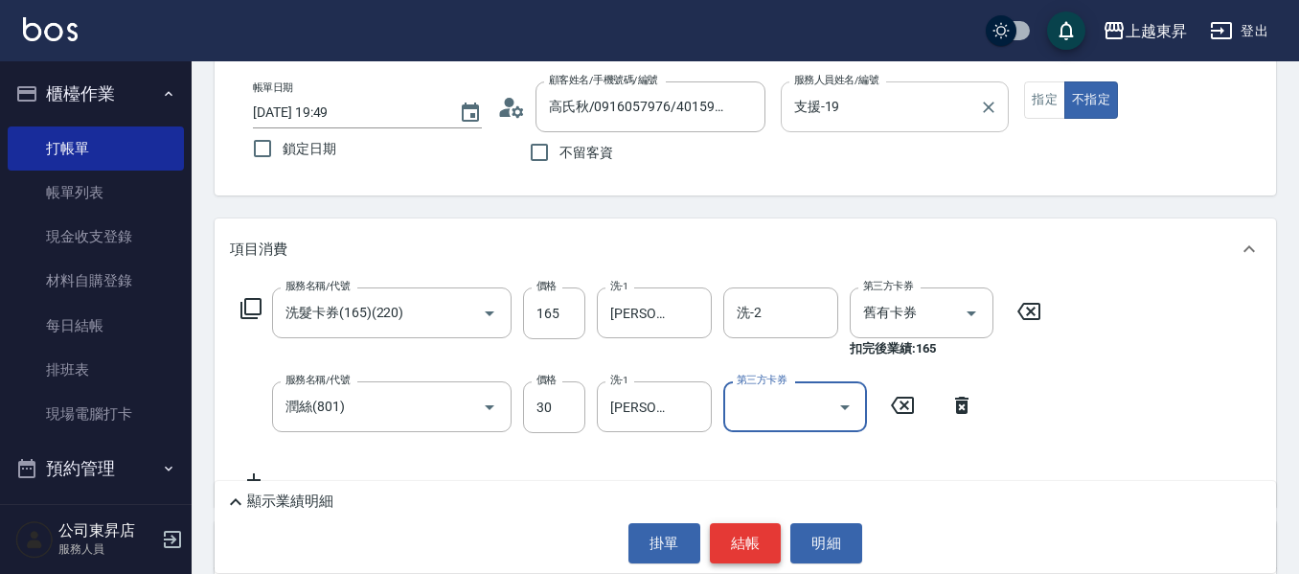
click at [761, 541] on button "結帳" at bounding box center [746, 543] width 72 height 40
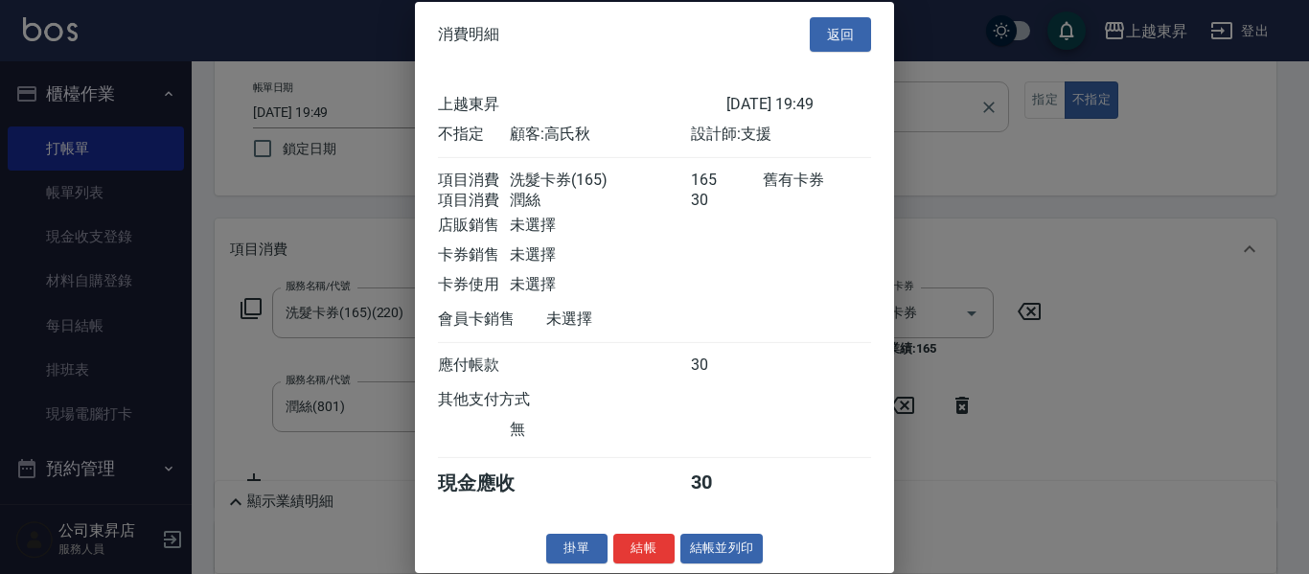
scroll to position [31, 0]
click at [717, 511] on div "上越東昇 [DATE] 19:49 不指定 顧客: 高氏秋 設計師: 支援 項目消費 洗髮卡券(165) 165 舊有卡券 項目消費 潤絲 30 店販銷售 未…" at bounding box center [654, 295] width 479 height 457
click at [721, 553] on button "結帳並列印" at bounding box center [721, 549] width 83 height 30
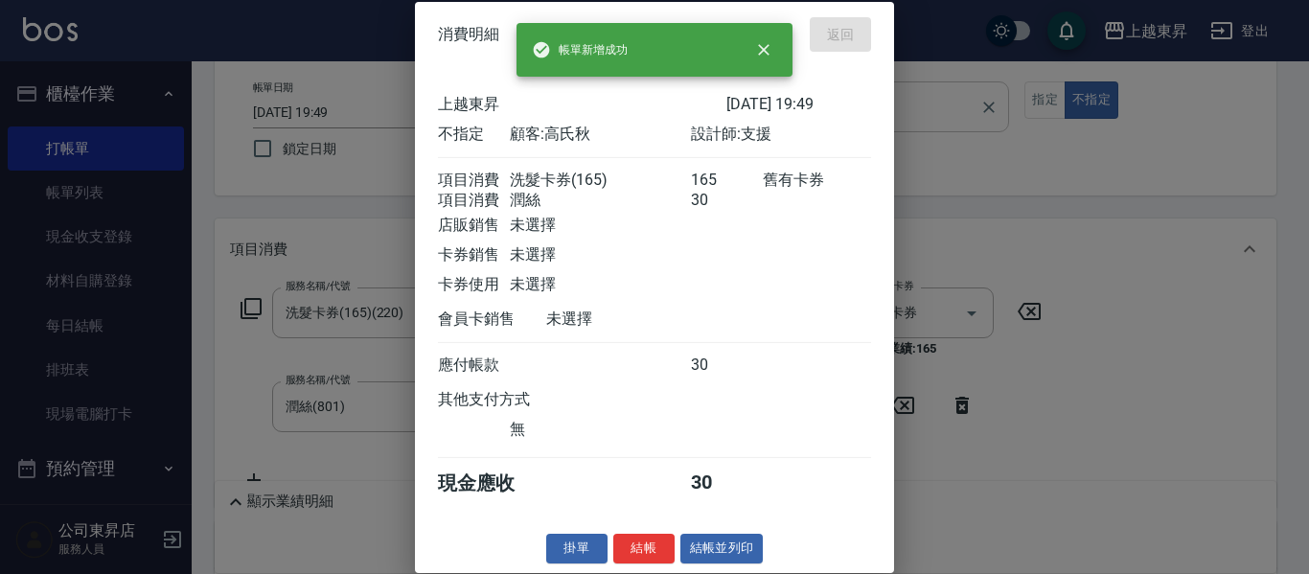
type input "[DATE] 19:51"
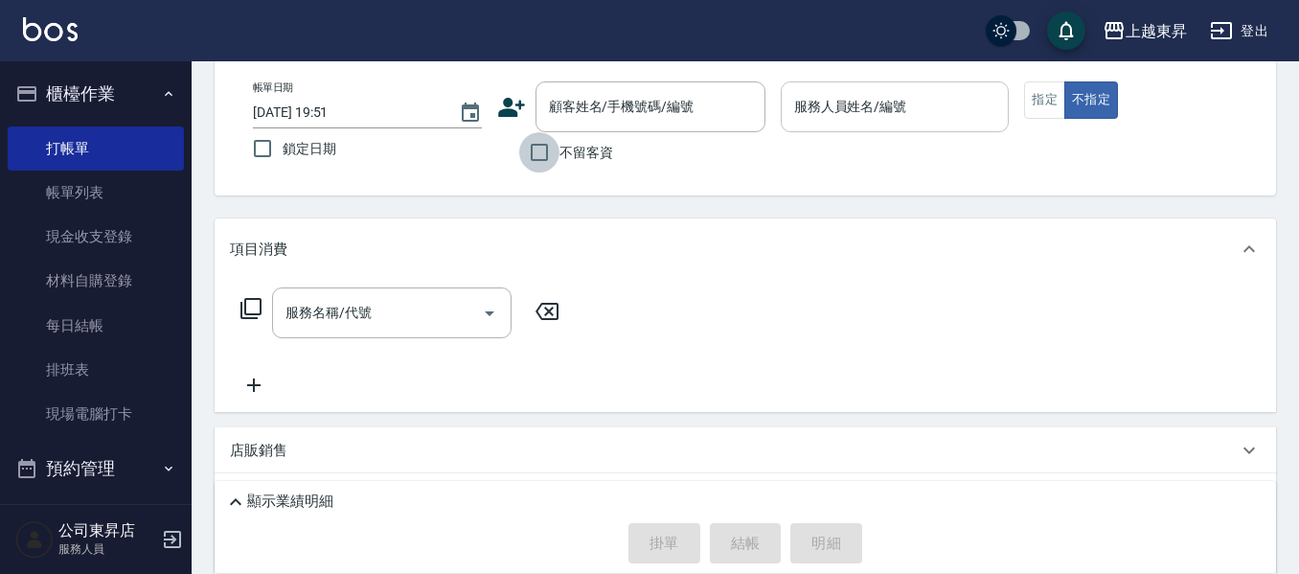
click at [538, 158] on input "不留客資" at bounding box center [539, 152] width 40 height 40
checkbox input "true"
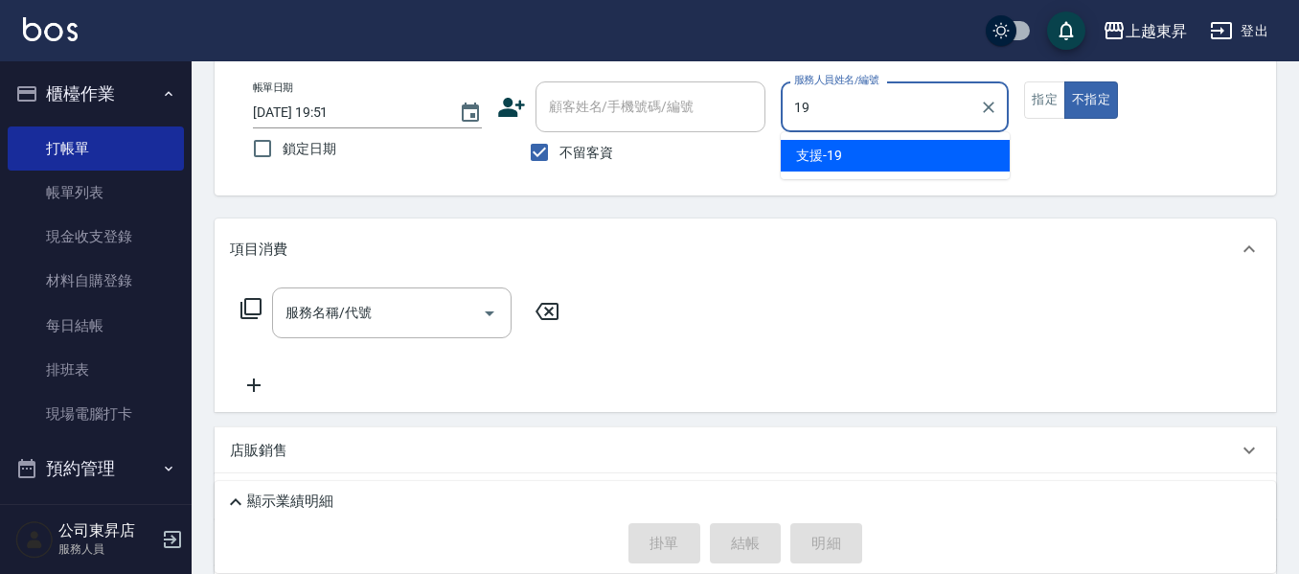
type input "支援-19"
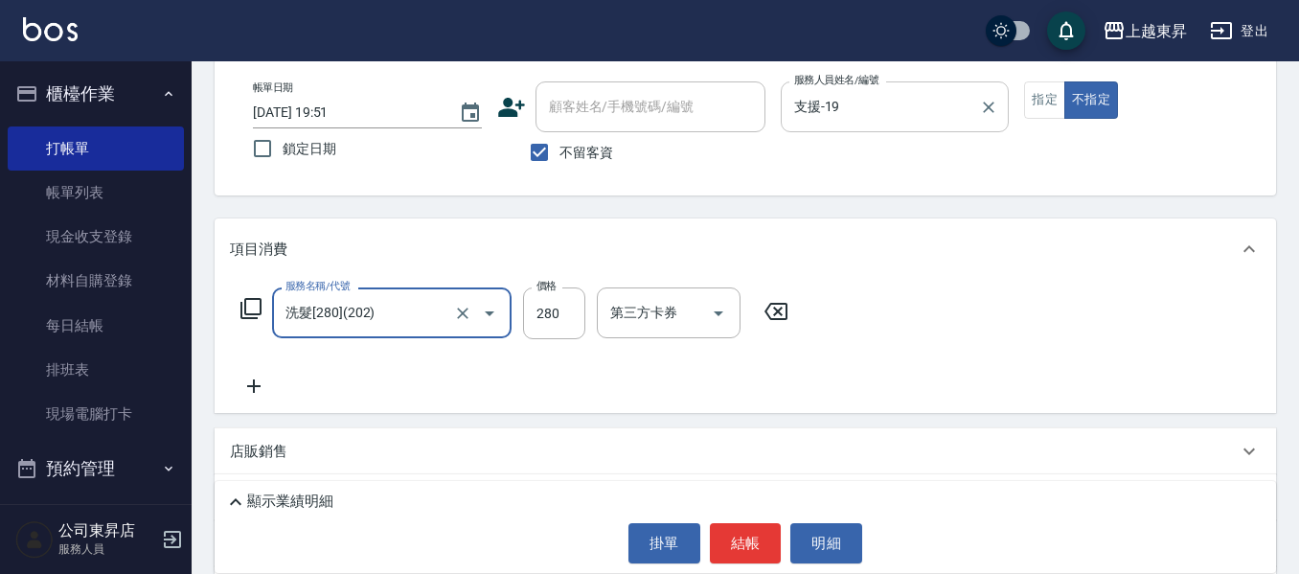
type input "洗髮[280](202)"
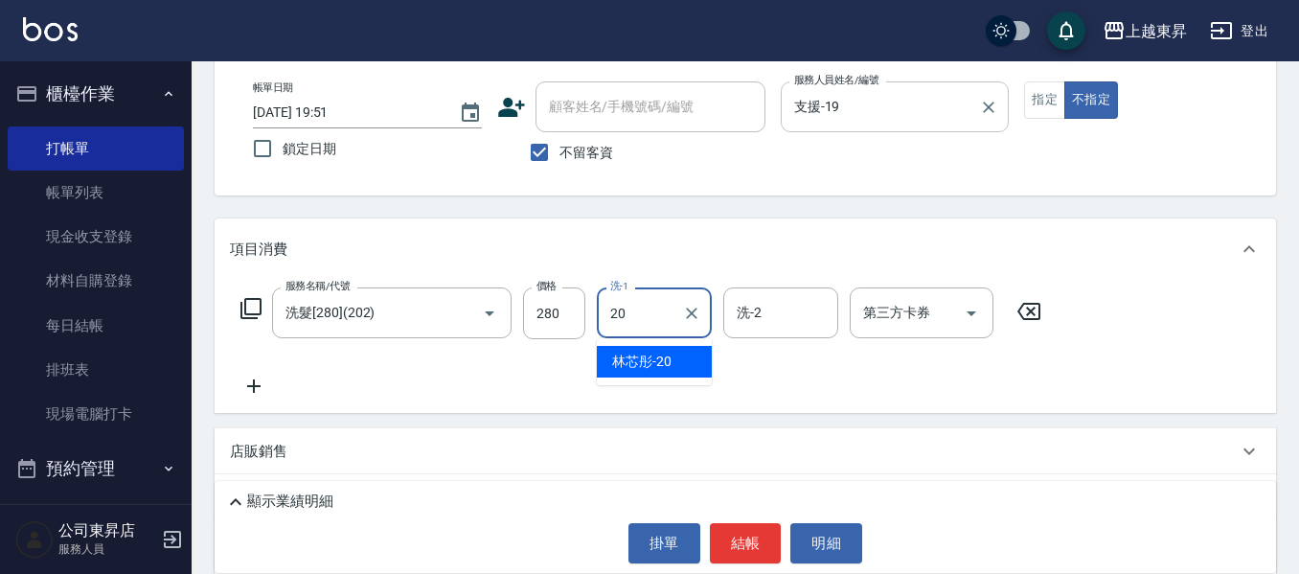
type input "林芯彤-20"
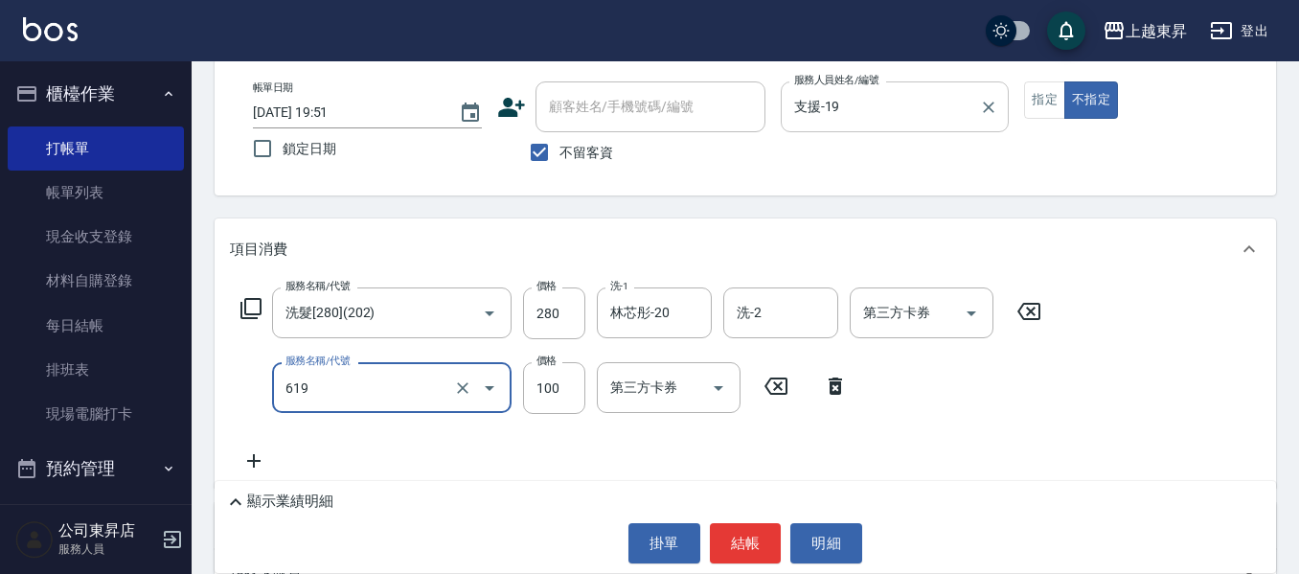
type input "煥彩.玻酸.晶膜.水療(619)"
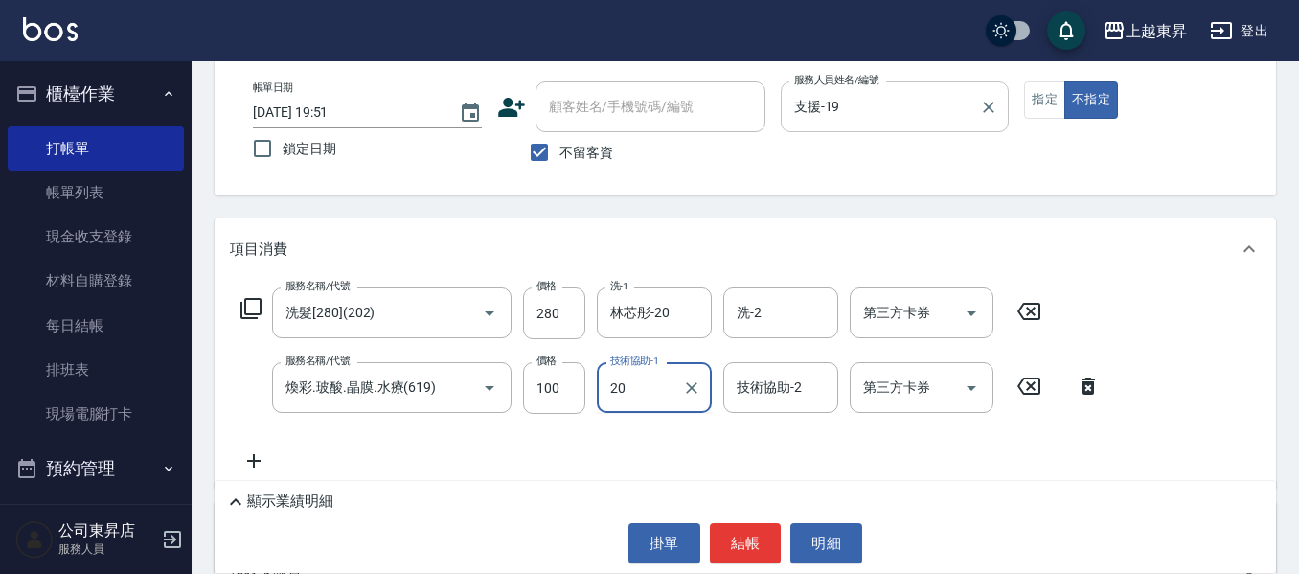
type input "林芯彤-20"
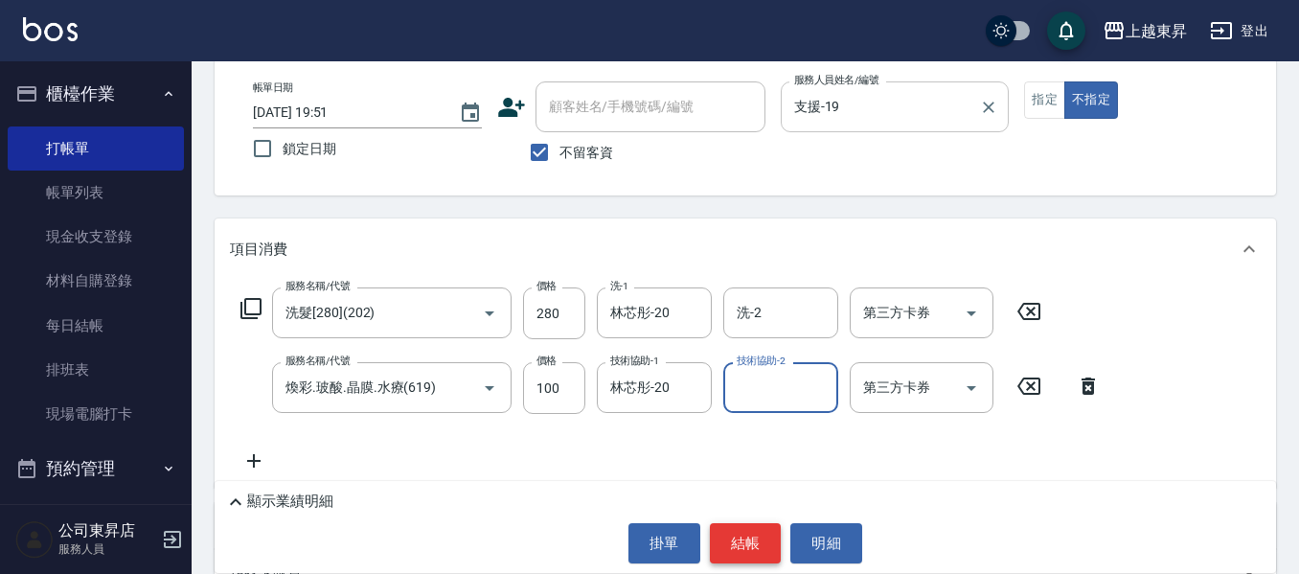
click at [753, 534] on button "結帳" at bounding box center [746, 543] width 72 height 40
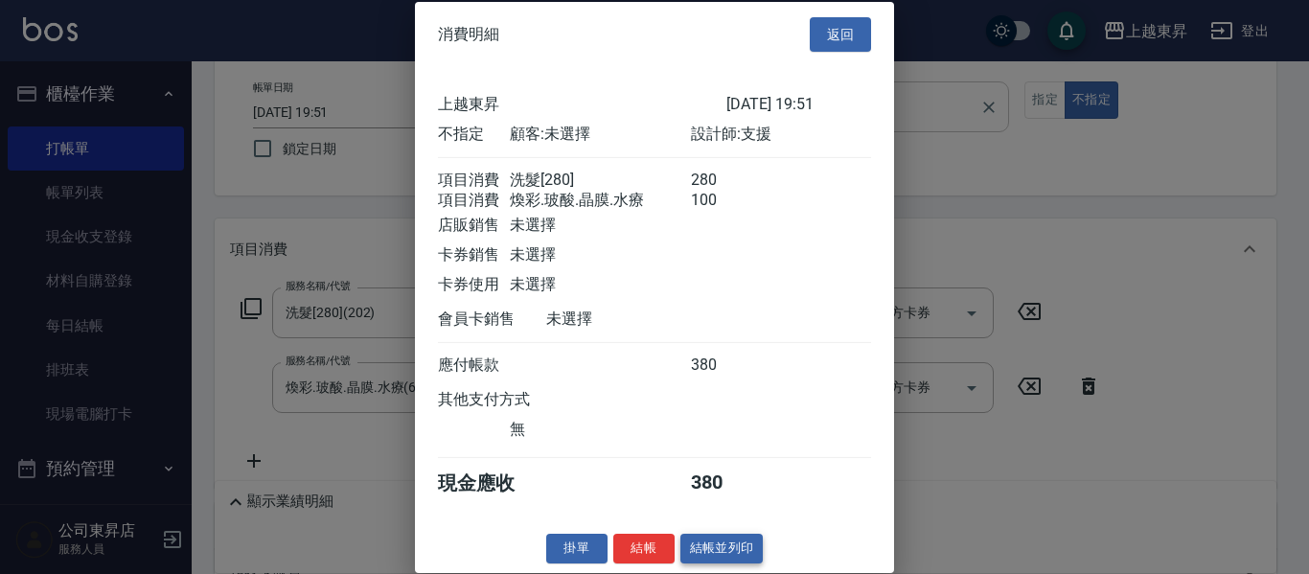
click at [722, 558] on button "結帳並列印" at bounding box center [721, 549] width 83 height 30
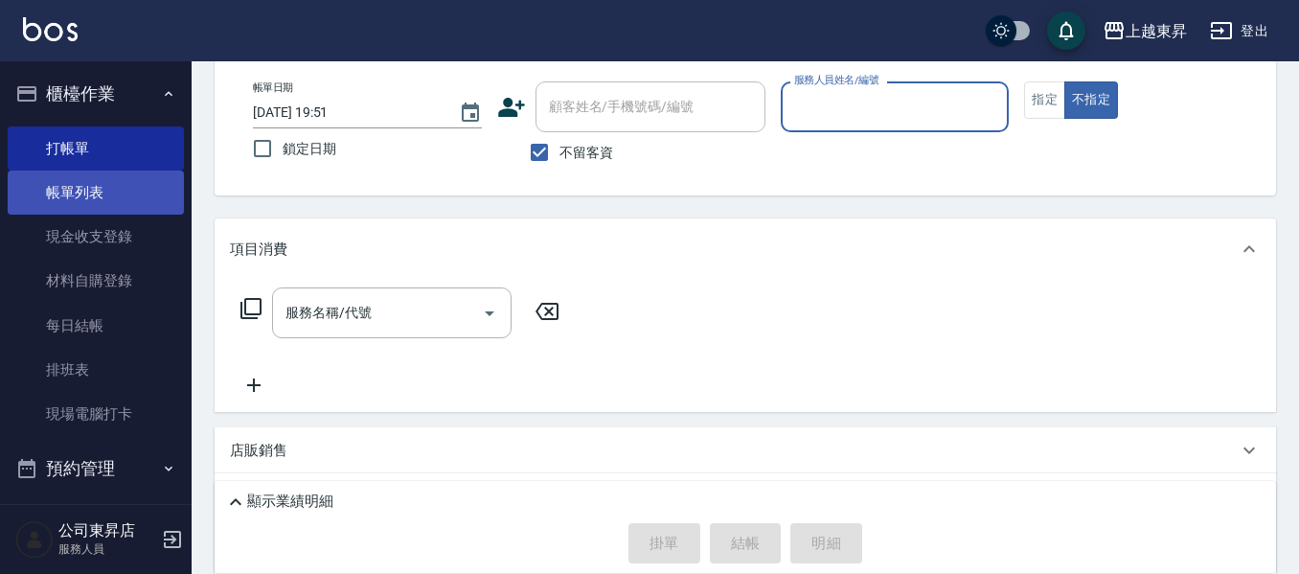
click at [77, 208] on link "帳單列表" at bounding box center [96, 193] width 176 height 44
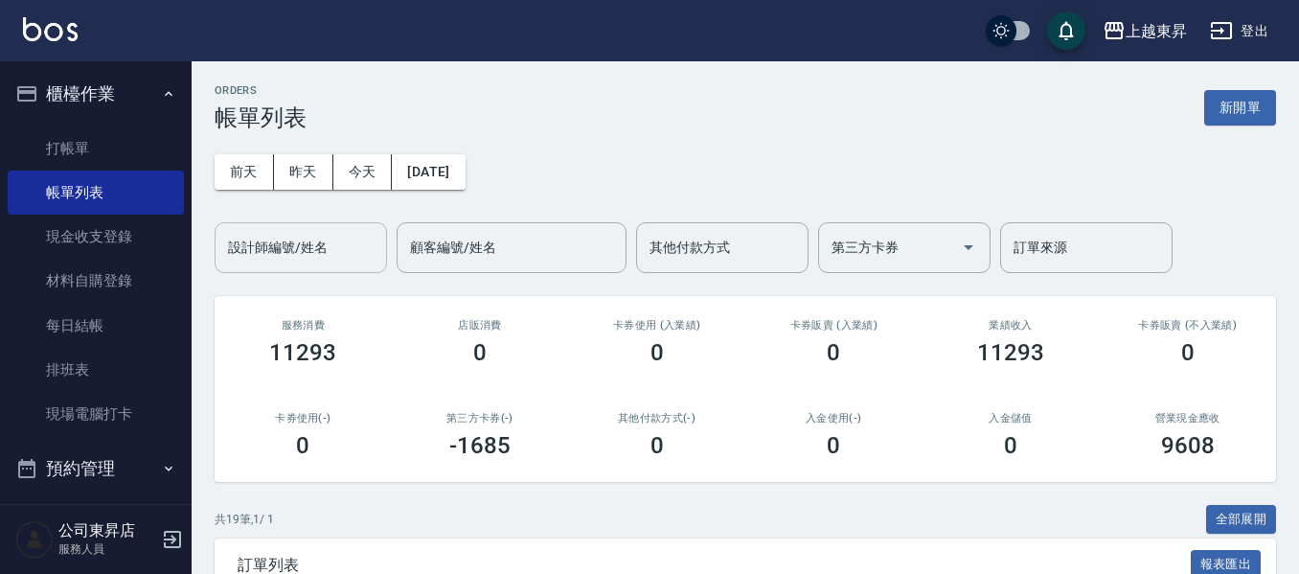
click at [281, 247] on input "設計師編號/姓名" at bounding box center [300, 248] width 155 height 34
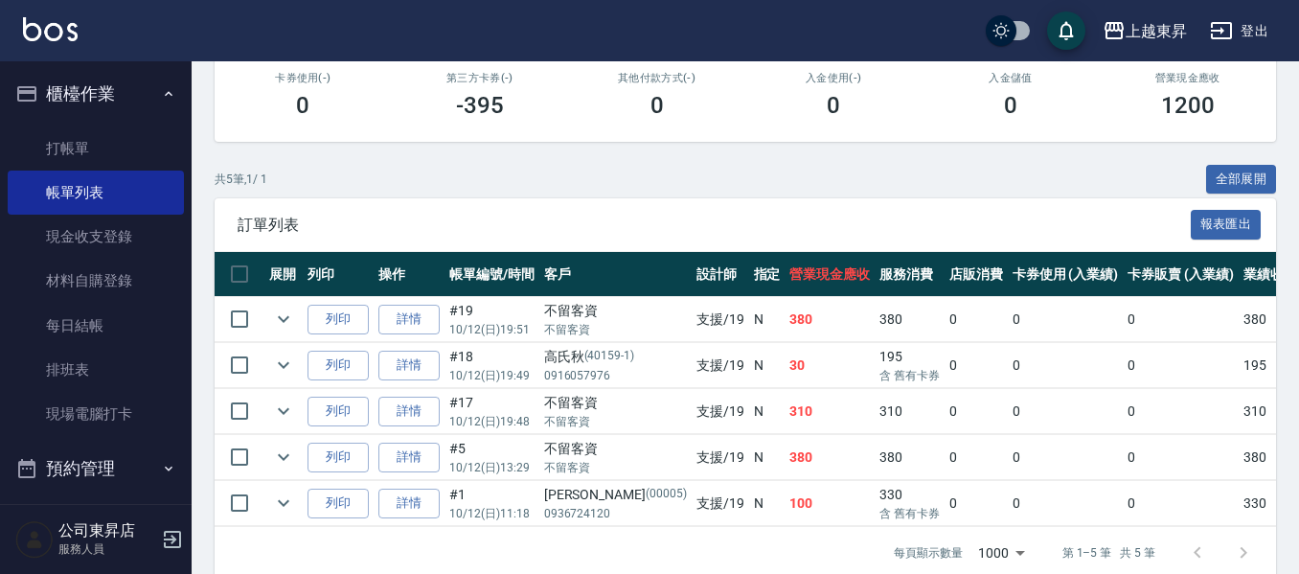
scroll to position [382, 0]
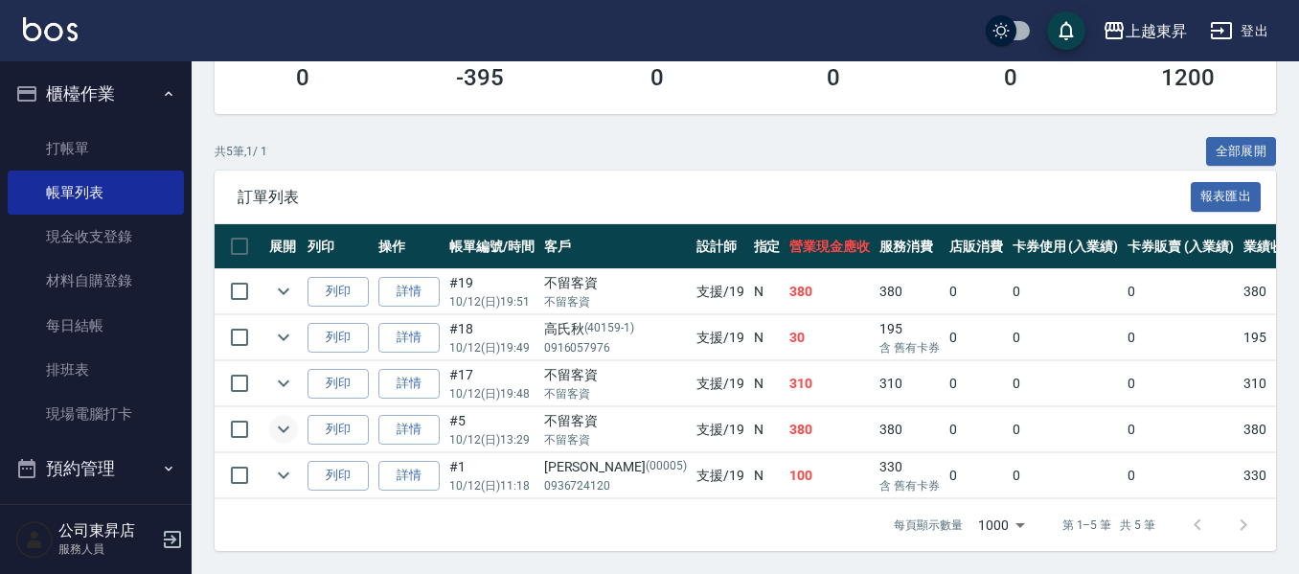
type input "支援-19"
click at [289, 418] on icon "expand row" at bounding box center [283, 429] width 23 height 23
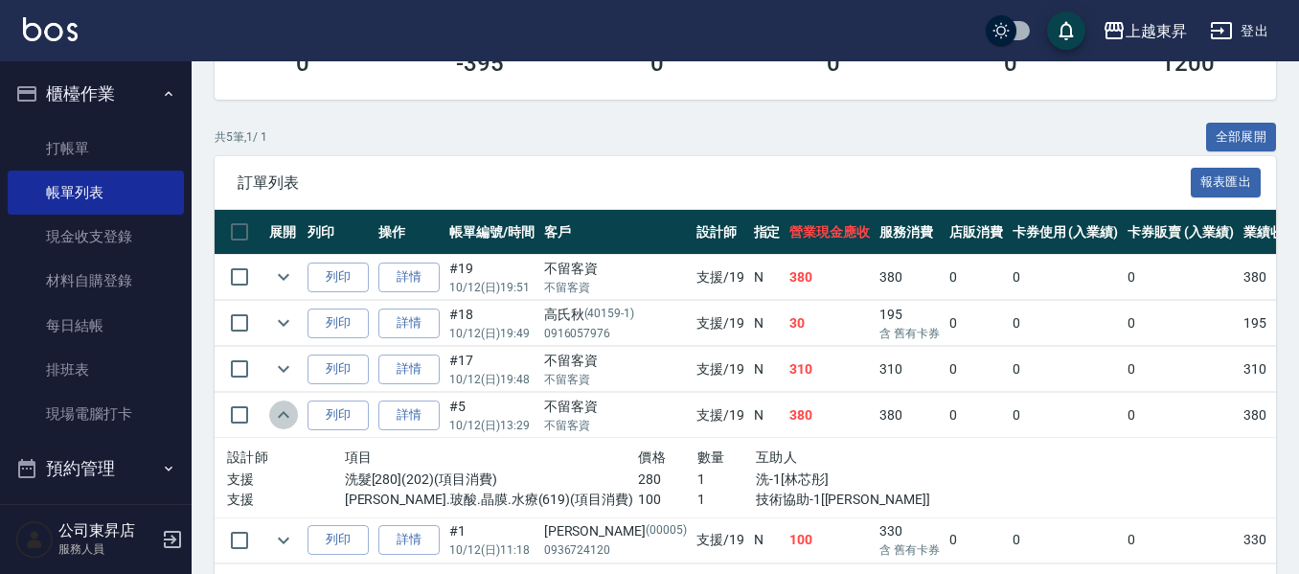
click at [286, 408] on icon "expand row" at bounding box center [283, 414] width 23 height 23
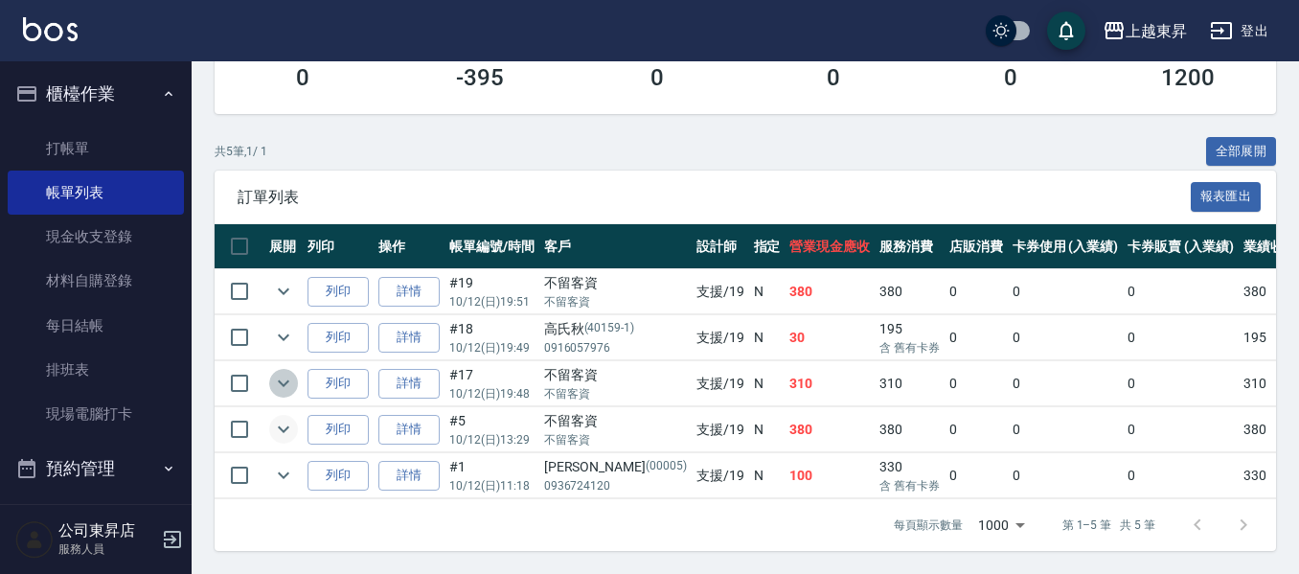
click at [282, 372] on icon "expand row" at bounding box center [283, 383] width 23 height 23
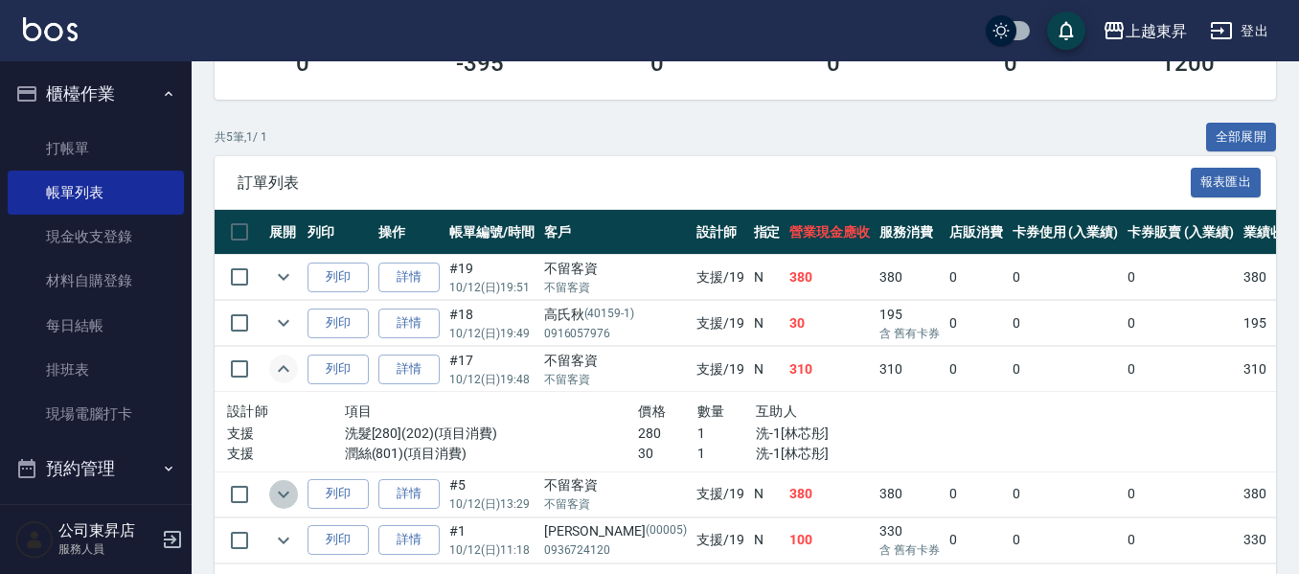
click at [277, 491] on icon "expand row" at bounding box center [283, 494] width 23 height 23
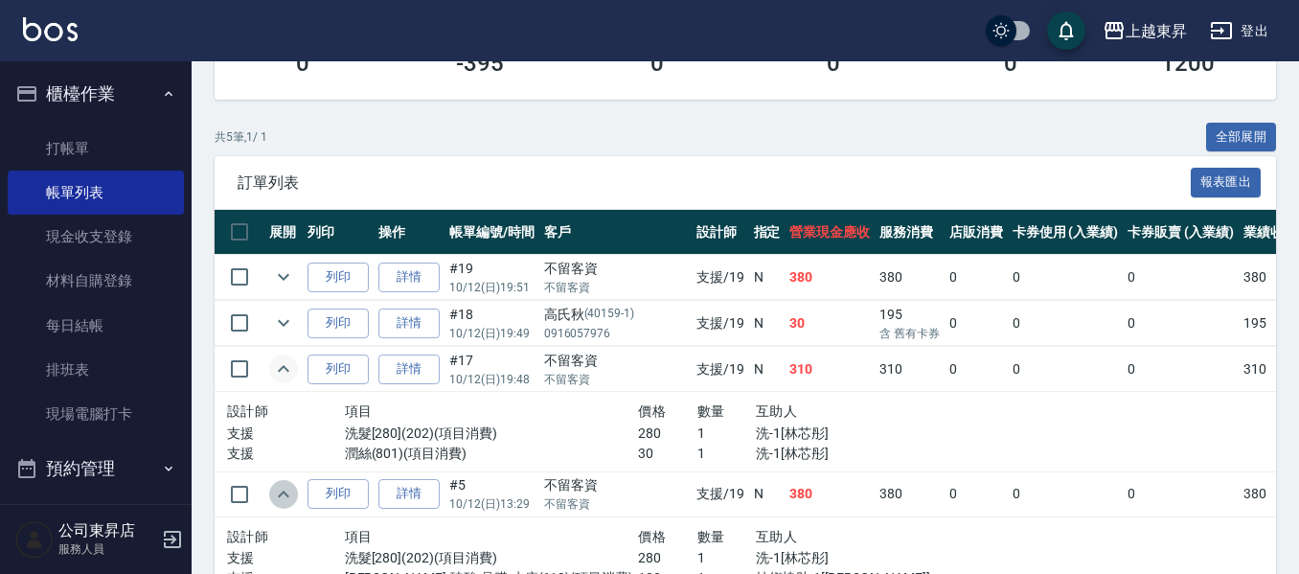
click at [275, 490] on icon "expand row" at bounding box center [283, 494] width 23 height 23
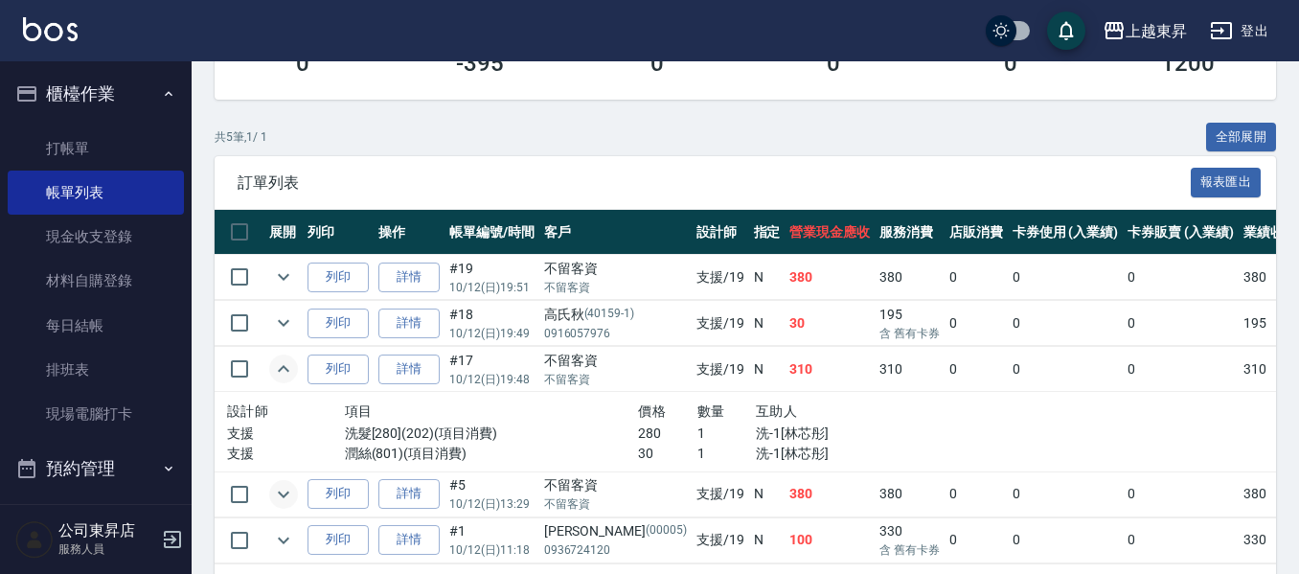
click at [281, 374] on icon "expand row" at bounding box center [283, 368] width 23 height 23
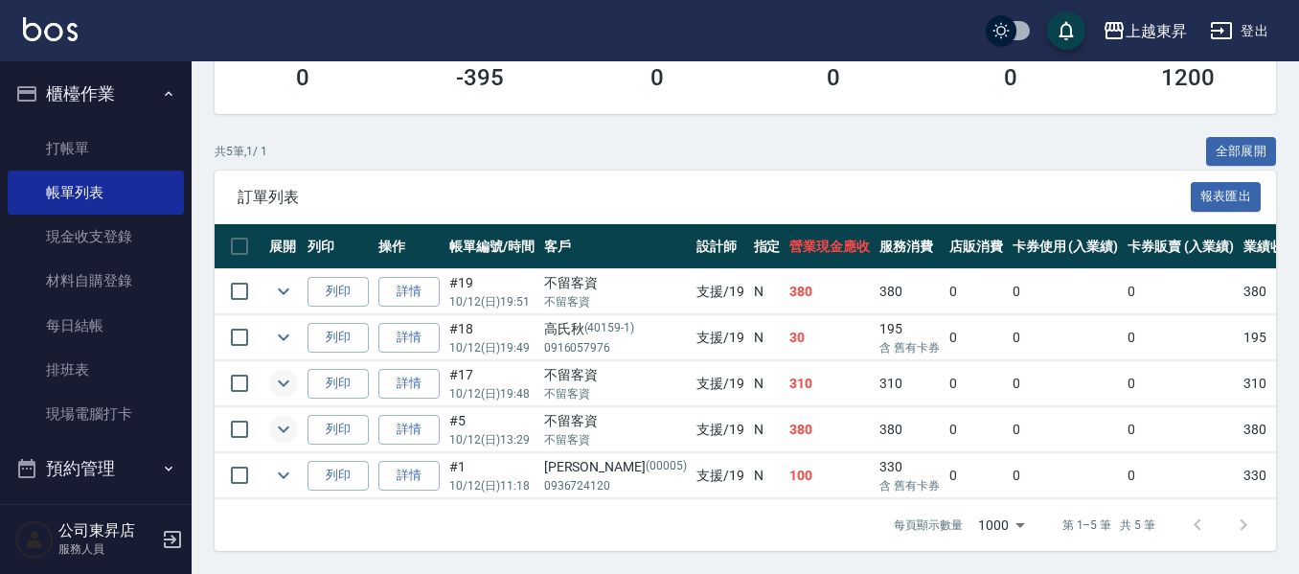
click at [281, 374] on icon "expand row" at bounding box center [283, 383] width 23 height 23
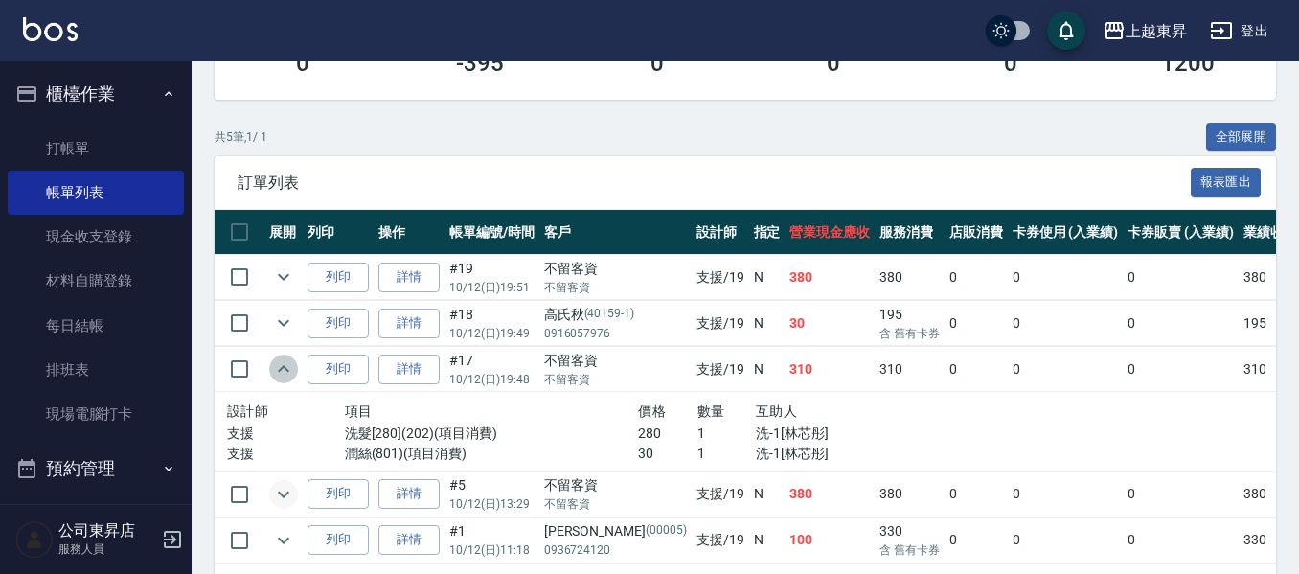
click at [281, 374] on icon "expand row" at bounding box center [283, 368] width 23 height 23
